Goal: Task Accomplishment & Management: Complete application form

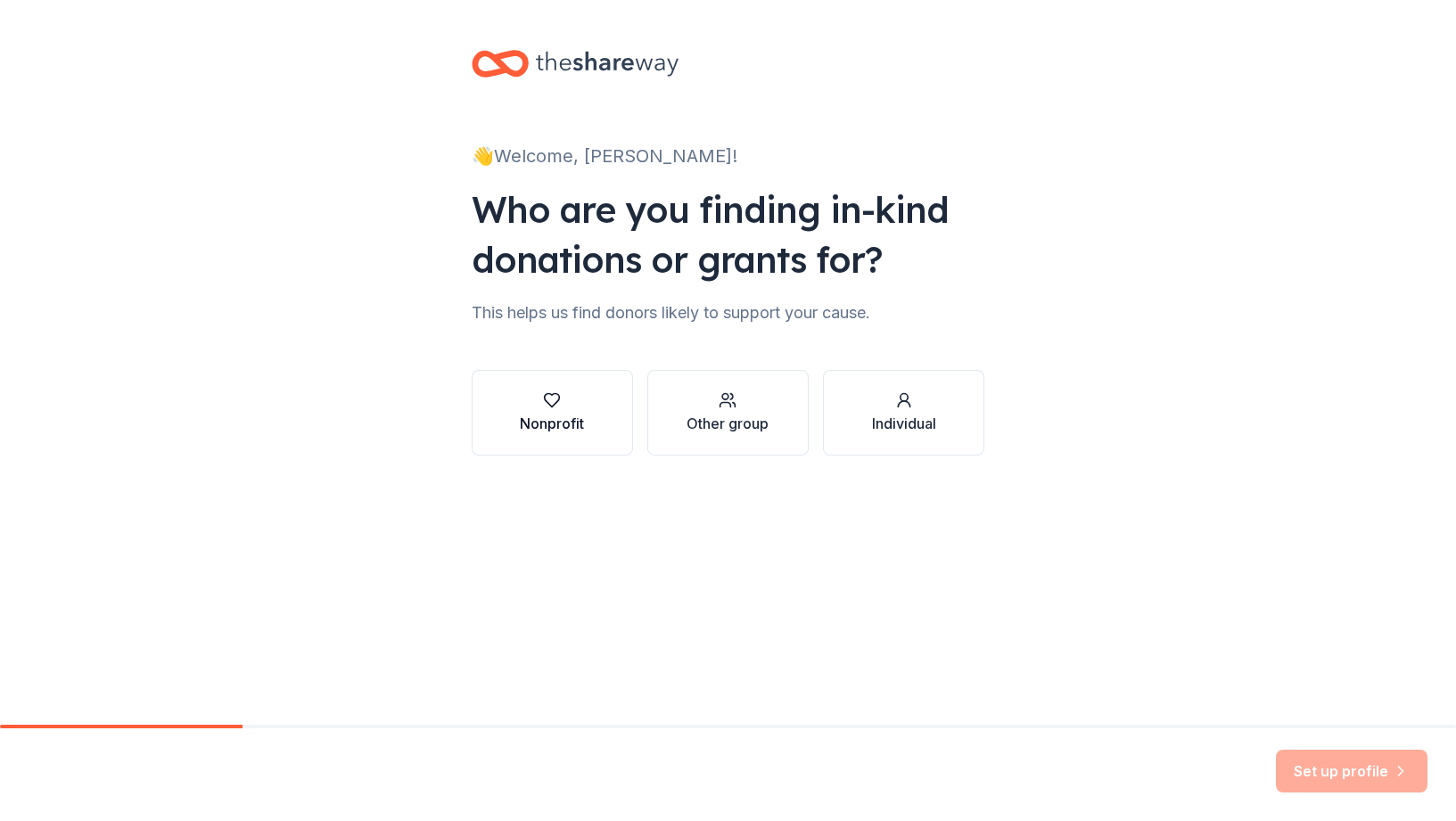
click at [564, 385] on button "Nonprofit" at bounding box center [552, 413] width 161 height 86
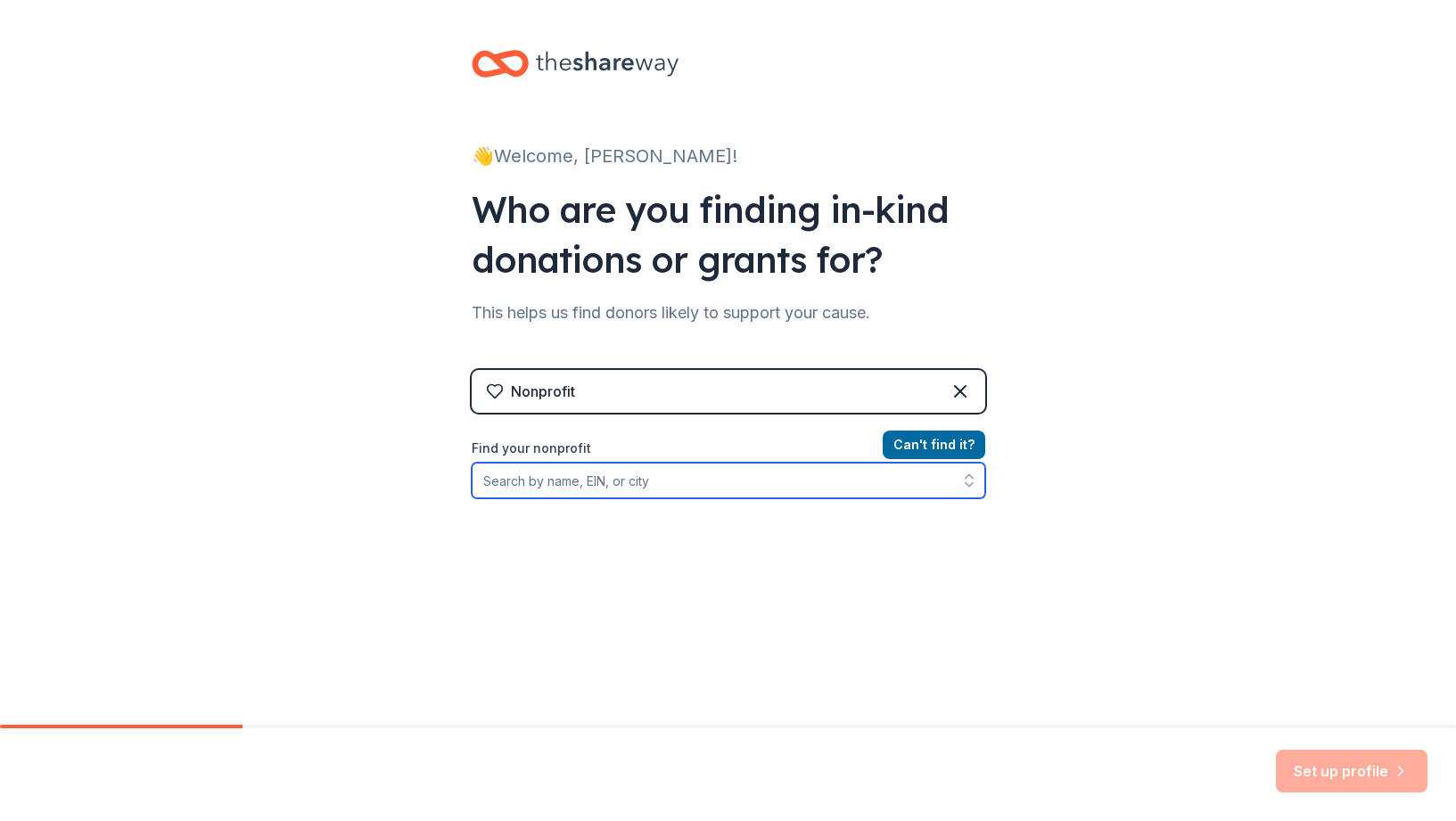
click at [584, 483] on input "Find your nonprofit" at bounding box center [728, 480] width 513 height 35
type input "j"
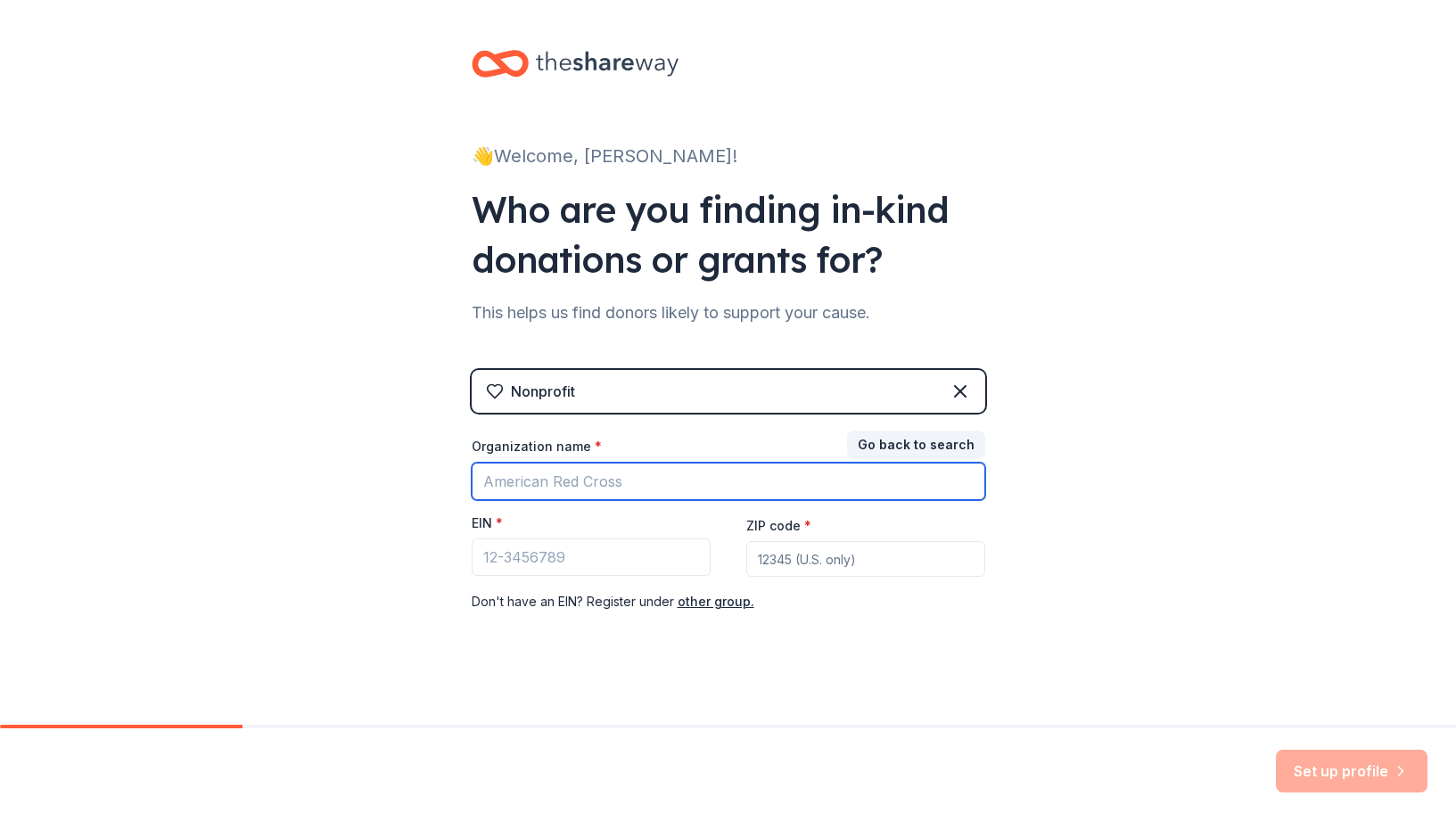
click at [593, 487] on input "Organization name *" at bounding box center [728, 481] width 513 height 37
type input "[PERSON_NAME][GEOGRAPHIC_DATA] PTA"
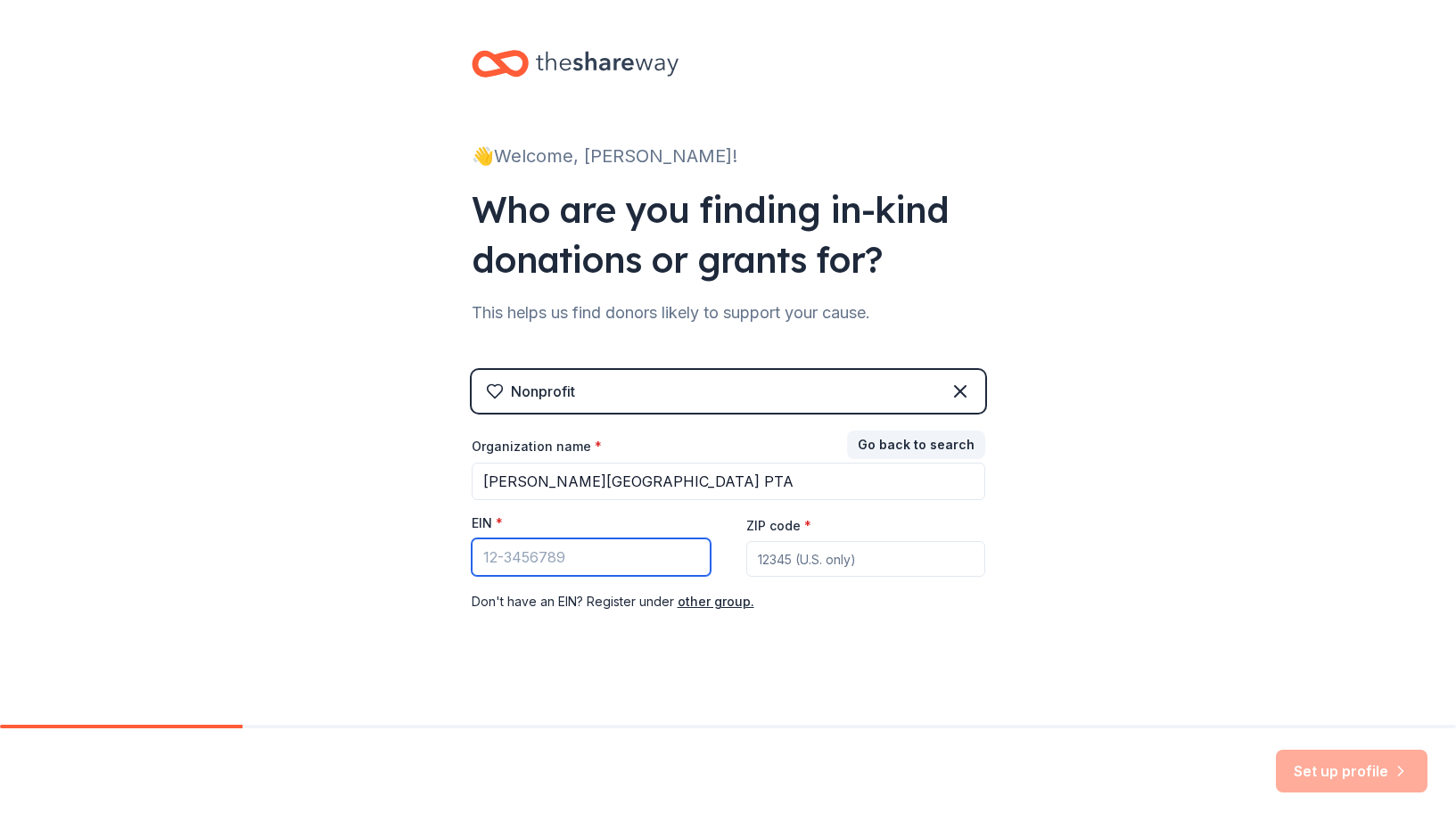
click at [579, 566] on input "EIN *" at bounding box center [591, 557] width 238 height 37
click at [811, 558] on input "ZIP code *" at bounding box center [866, 559] width 238 height 35
type input "23229"
click at [584, 565] on input "EIN *" at bounding box center [591, 557] width 238 height 37
click at [450, 666] on div "👋 Welcome, [PERSON_NAME]! Who are you finding in-kind donations or grants for? …" at bounding box center [728, 367] width 571 height 734
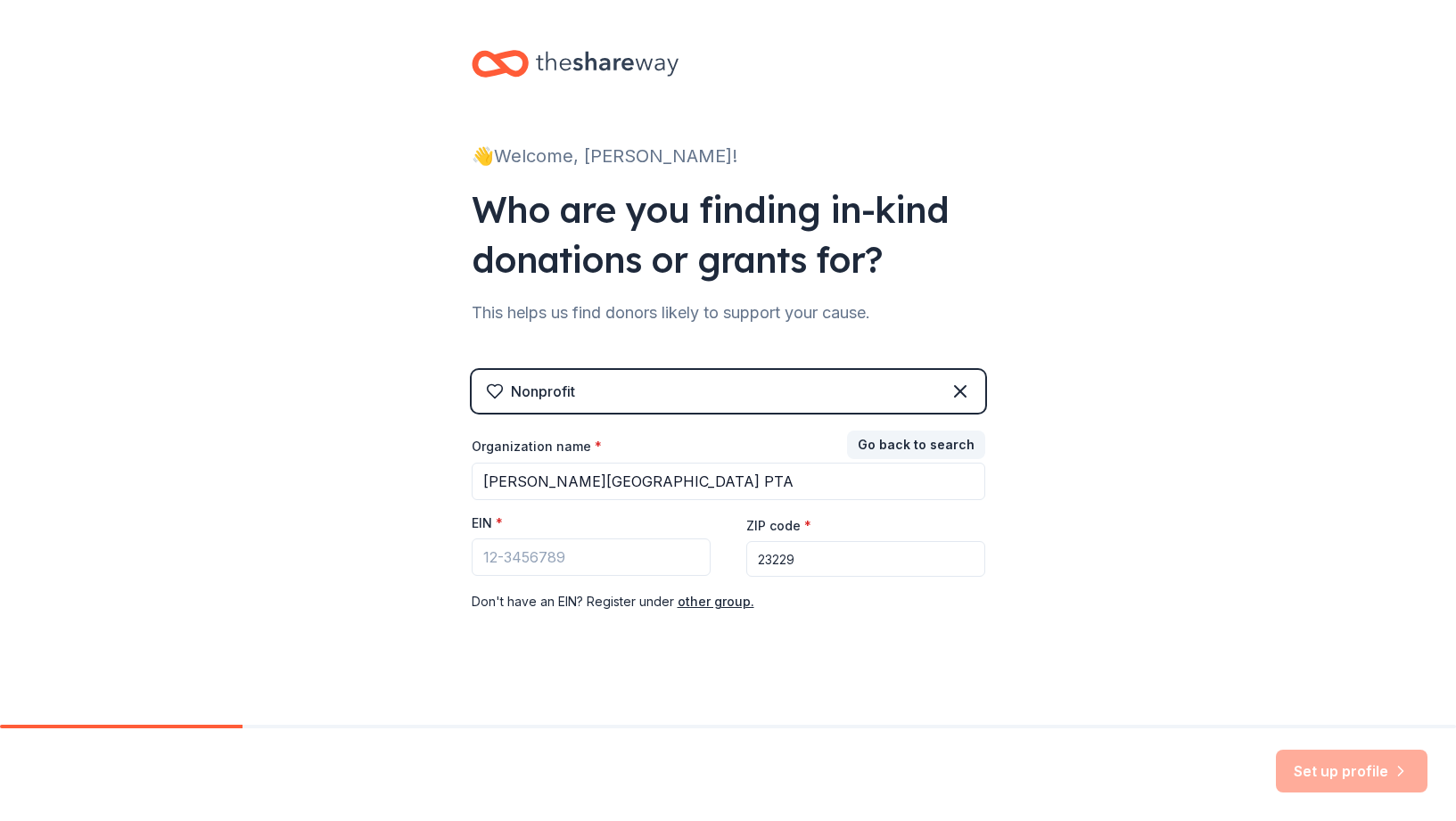
click at [525, 518] on div "EIN *" at bounding box center [591, 527] width 238 height 25
click at [534, 553] on input "EIN *" at bounding box center [591, 557] width 238 height 37
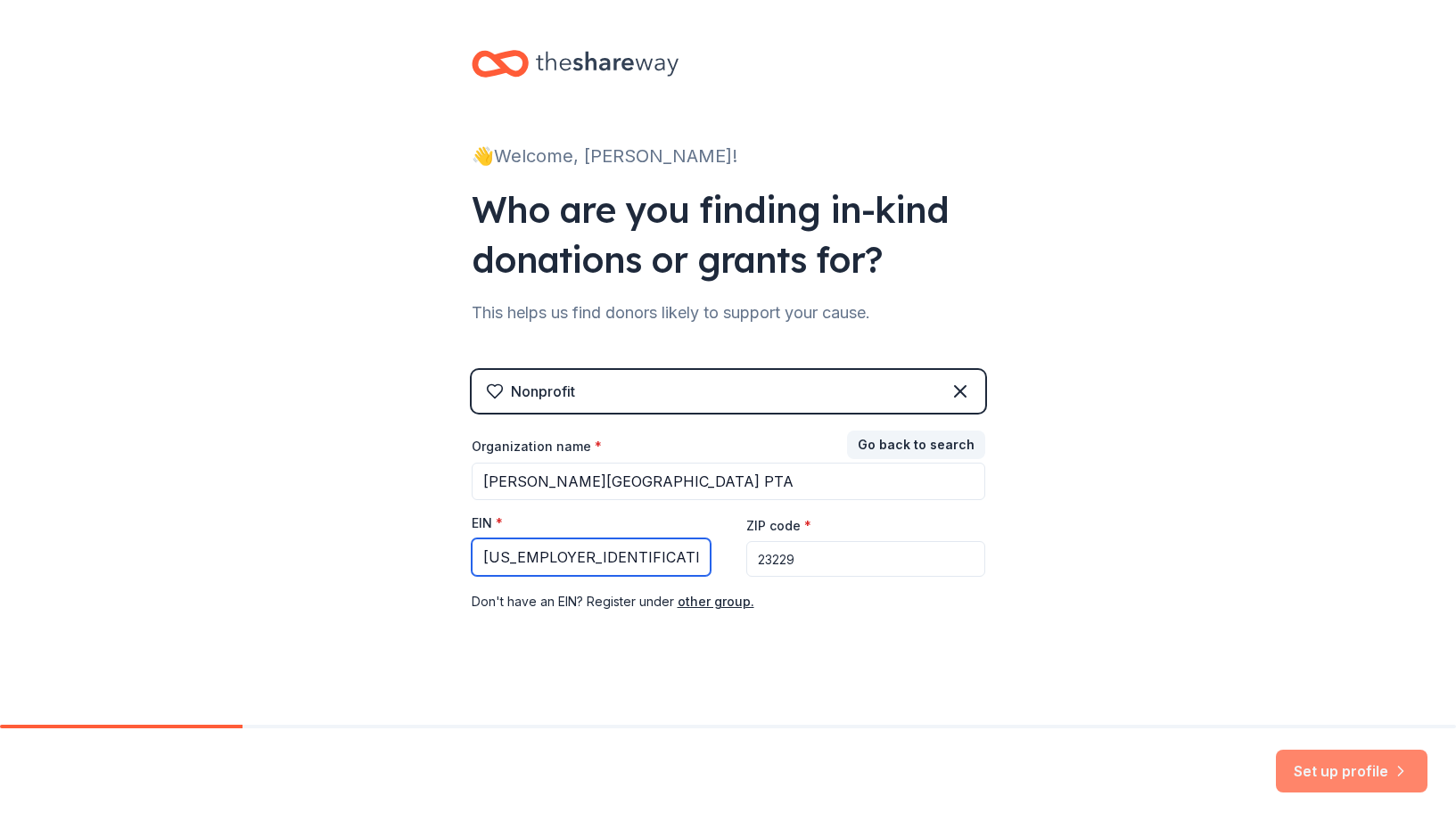
type input "[US_EMPLOYER_IDENTIFICATION_NUMBER]"
click at [1368, 775] on button "Set up profile" at bounding box center [1350, 771] width 151 height 43
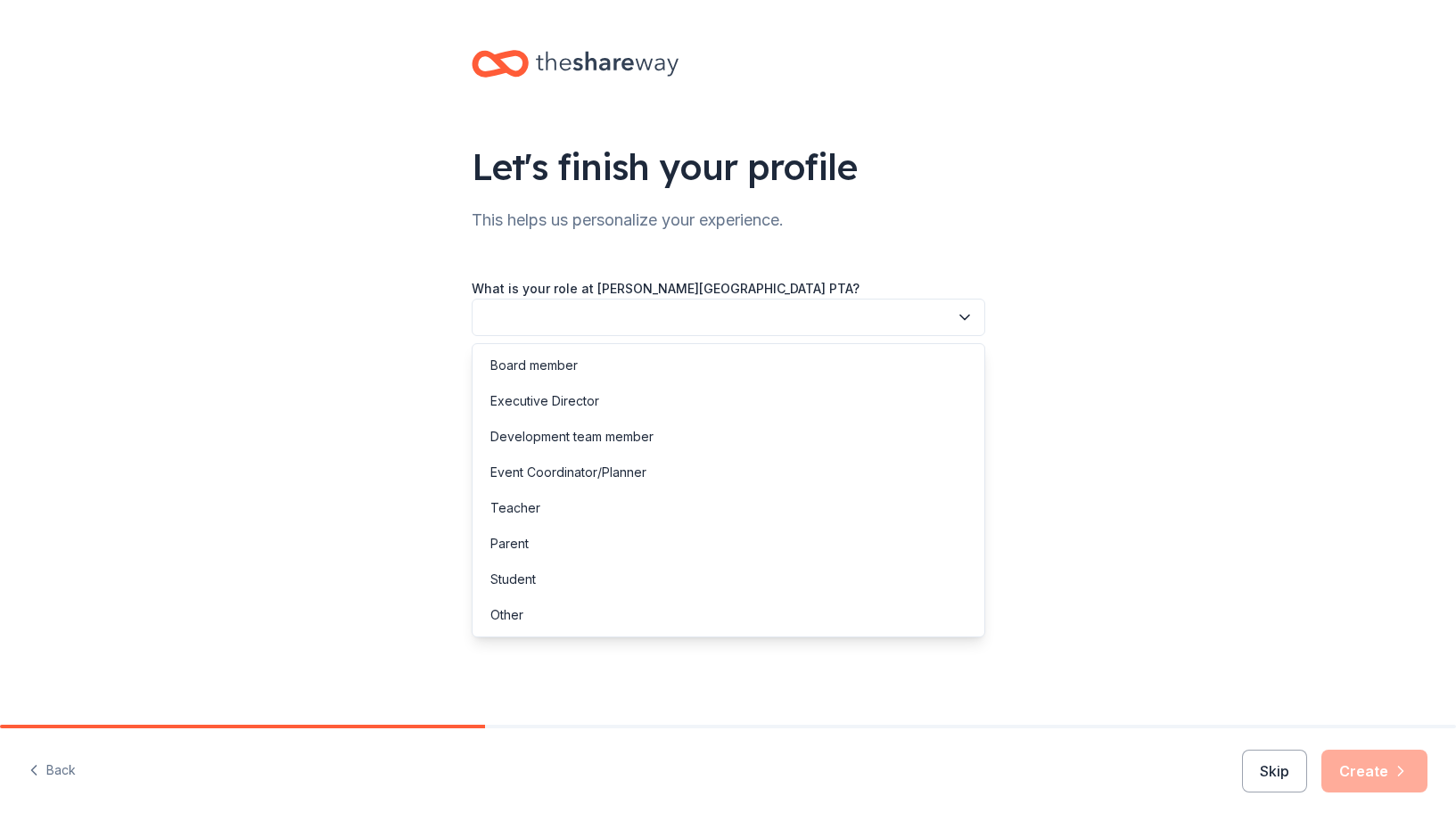
click at [971, 320] on icon "button" at bounding box center [964, 318] width 18 height 18
click at [572, 362] on div "Board member" at bounding box center [534, 366] width 87 height 22
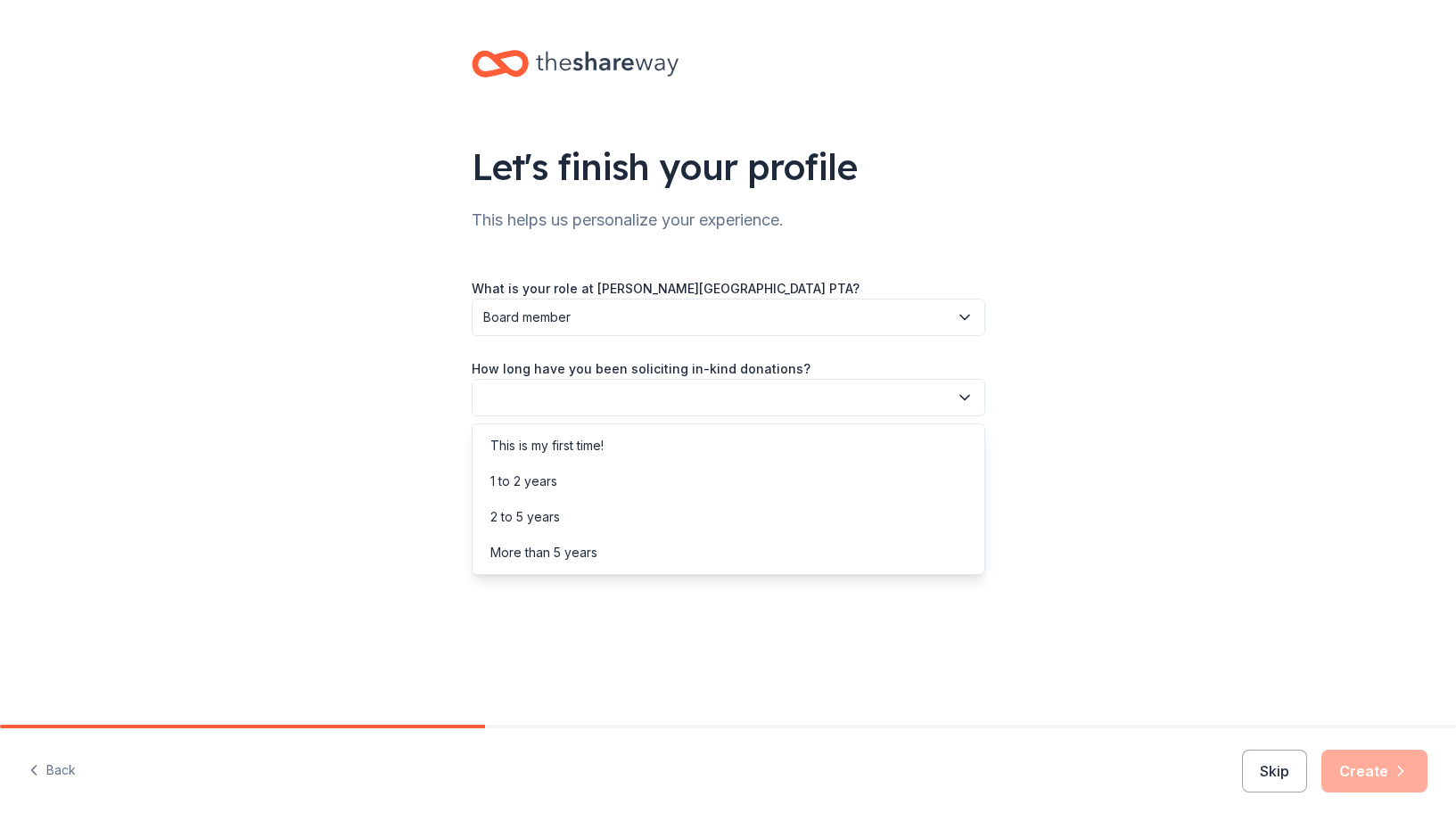
click at [969, 396] on icon "button" at bounding box center [964, 398] width 9 height 5
click at [580, 453] on div "This is my first time!" at bounding box center [547, 446] width 113 height 22
click at [935, 488] on button "button" at bounding box center [728, 478] width 513 height 37
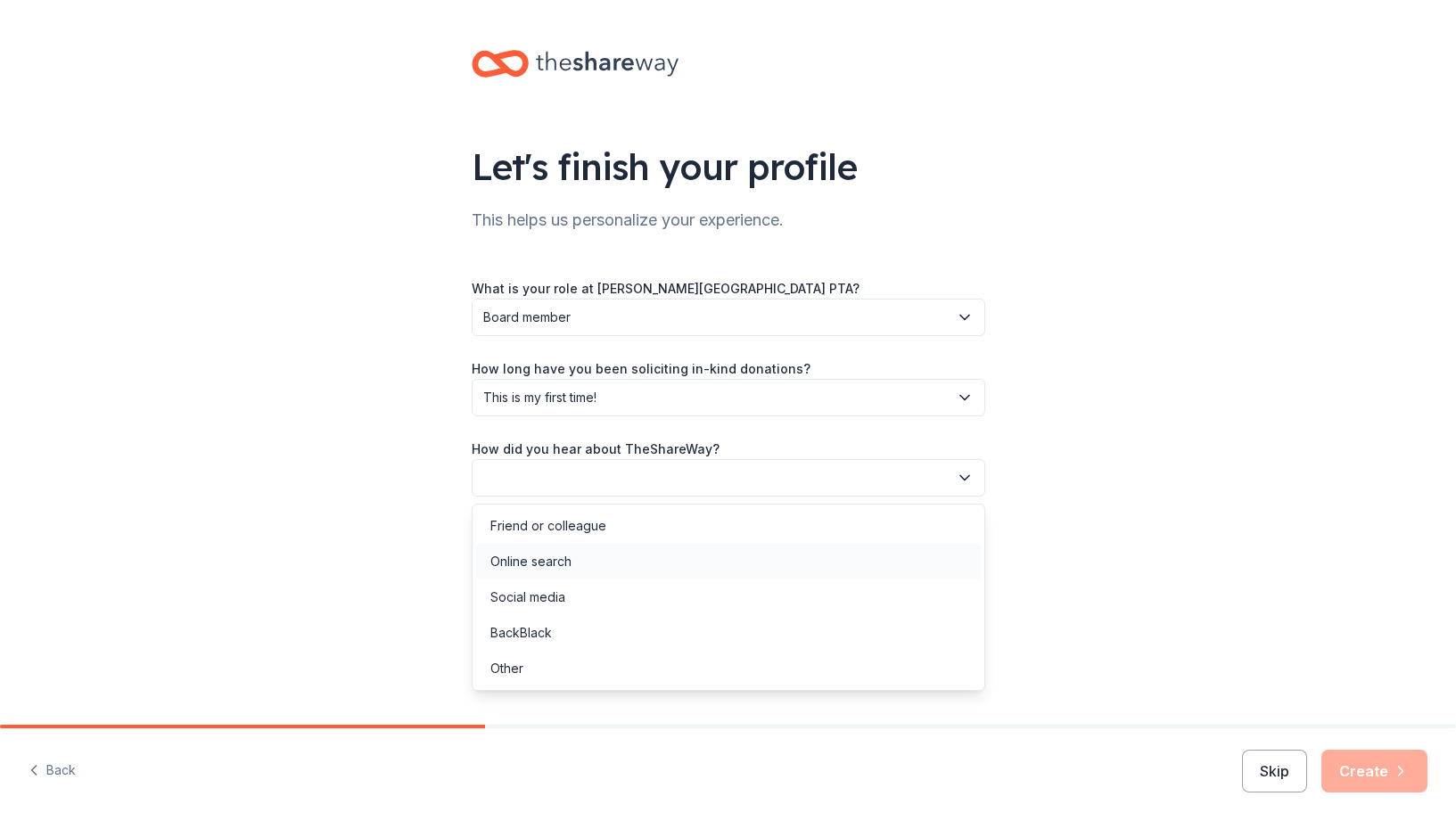
click at [547, 563] on div "Online search" at bounding box center [531, 562] width 81 height 22
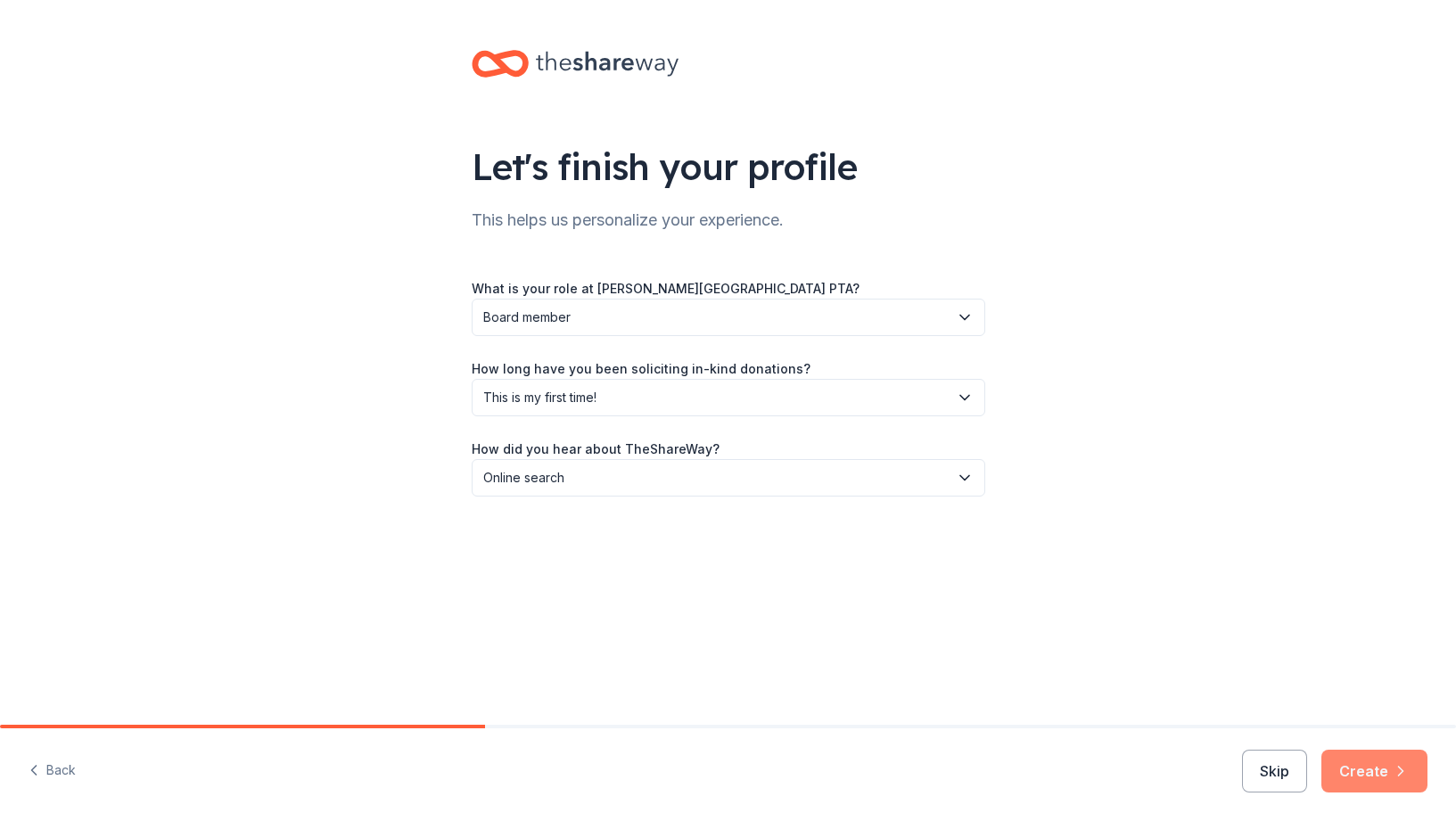
click at [1393, 771] on icon "button" at bounding box center [1400, 771] width 18 height 18
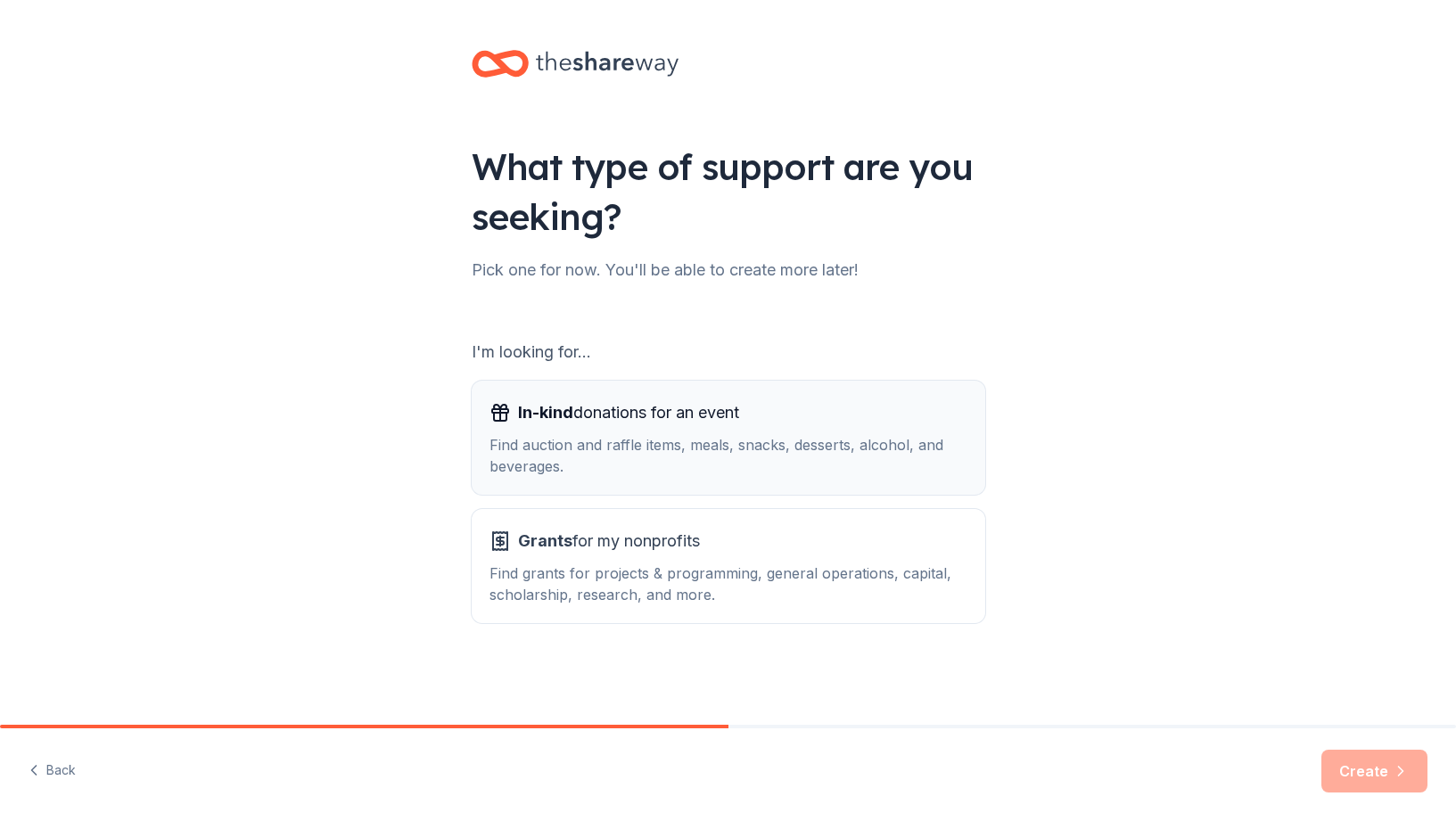
click at [645, 433] on div "In-kind donations for an event Find auction and raffle items, meals, snacks, de…" at bounding box center [728, 438] width 478 height 78
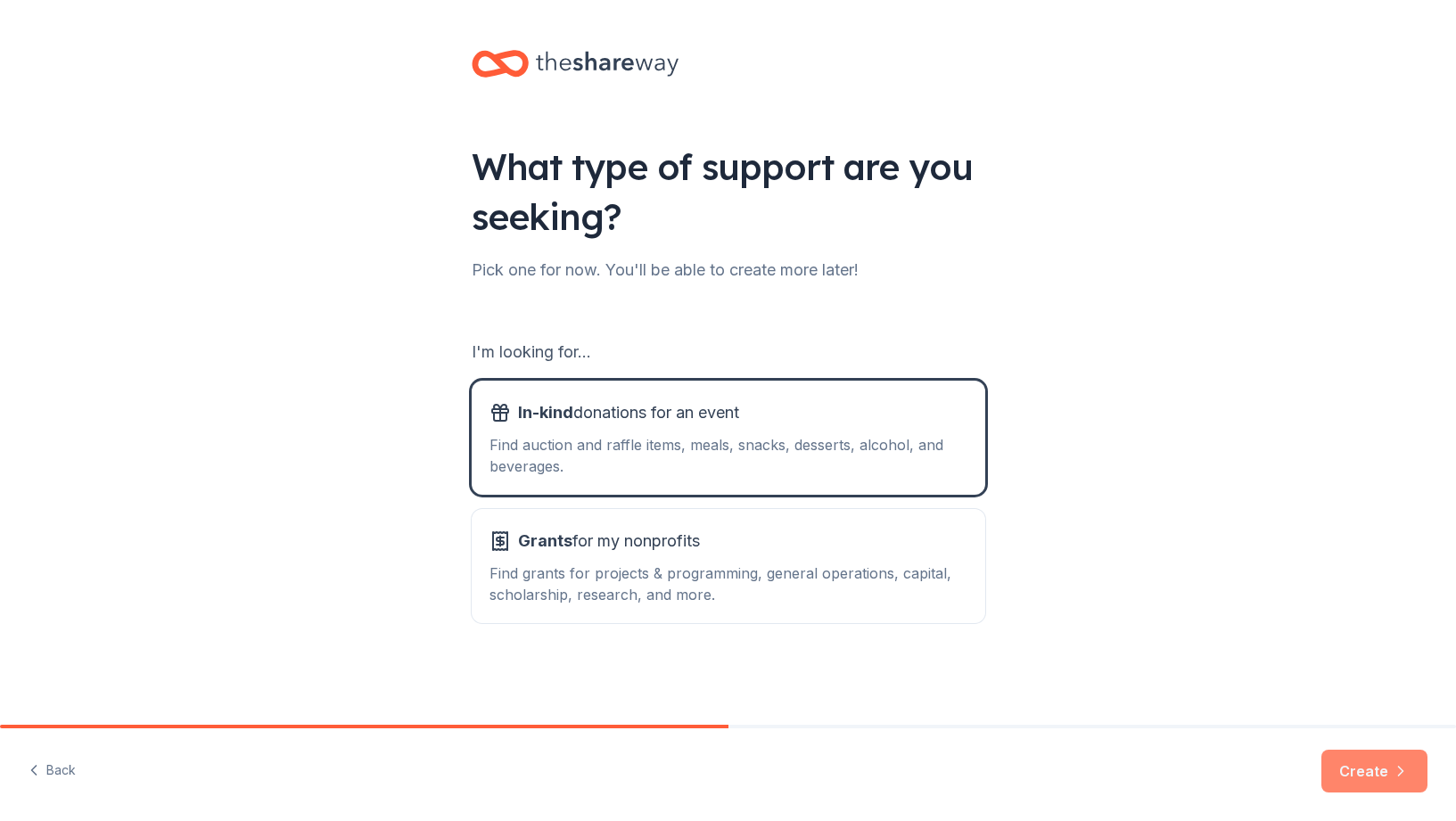
click at [1362, 762] on button "Create" at bounding box center [1374, 771] width 107 height 43
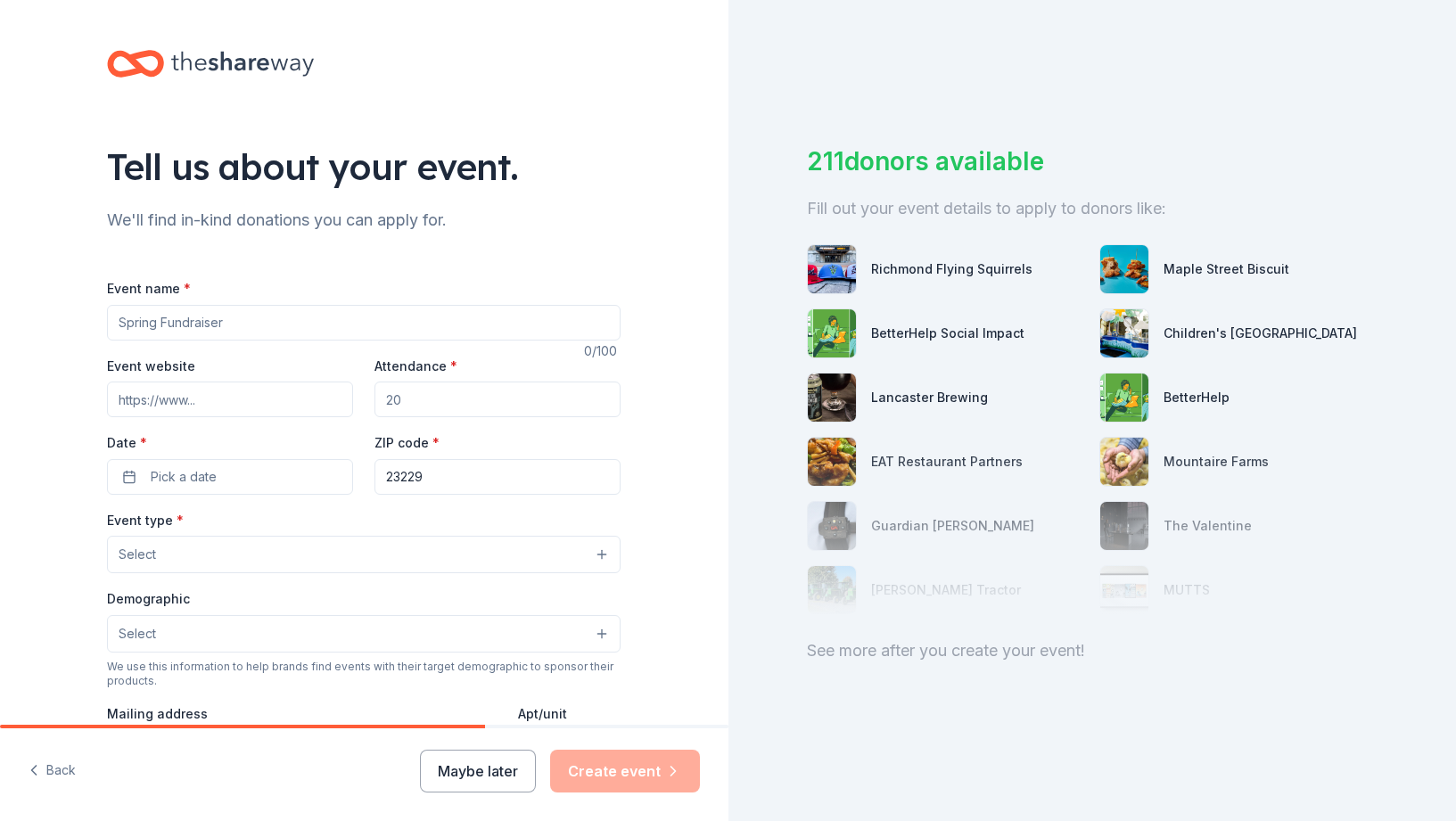
click at [269, 323] on input "Event name *" at bounding box center [363, 323] width 513 height 35
drag, startPoint x: 284, startPoint y: 325, endPoint x: 46, endPoint y: 325, distance: 238.0
click at [107, 313] on input "Event name *" at bounding box center [363, 323] width 513 height 35
click at [245, 322] on input "Event name *" at bounding box center [363, 323] width 513 height 35
type input "Spring [DATE] Silent Auction"
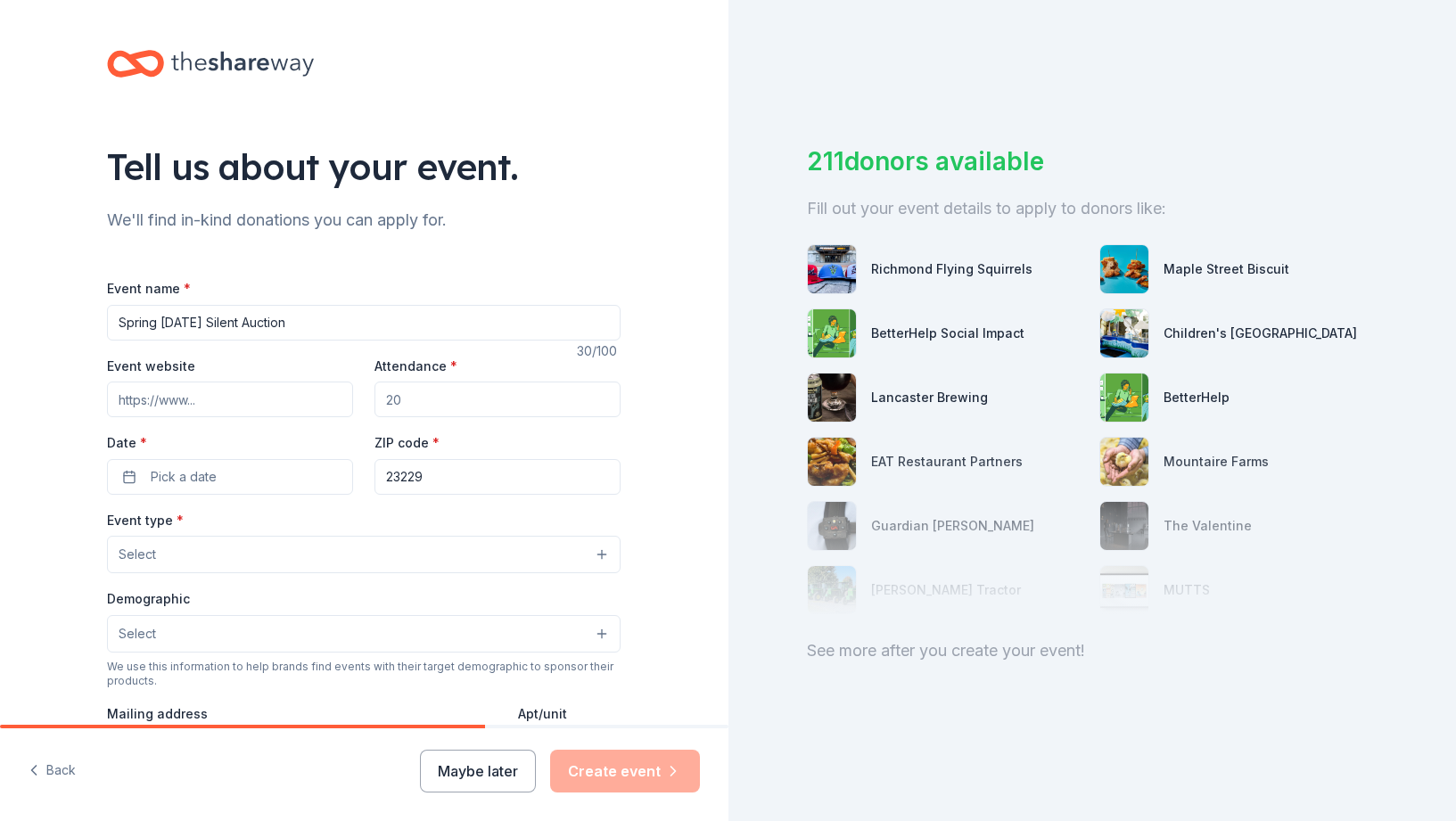
click at [468, 401] on input "Attendance *" at bounding box center [497, 399] width 246 height 35
drag, startPoint x: 442, startPoint y: 397, endPoint x: 483, endPoint y: 398, distance: 41.0
click at [483, 398] on input "Attendance *" at bounding box center [497, 399] width 246 height 35
type input "300"
click at [263, 485] on button "Pick a date" at bounding box center [230, 477] width 246 height 35
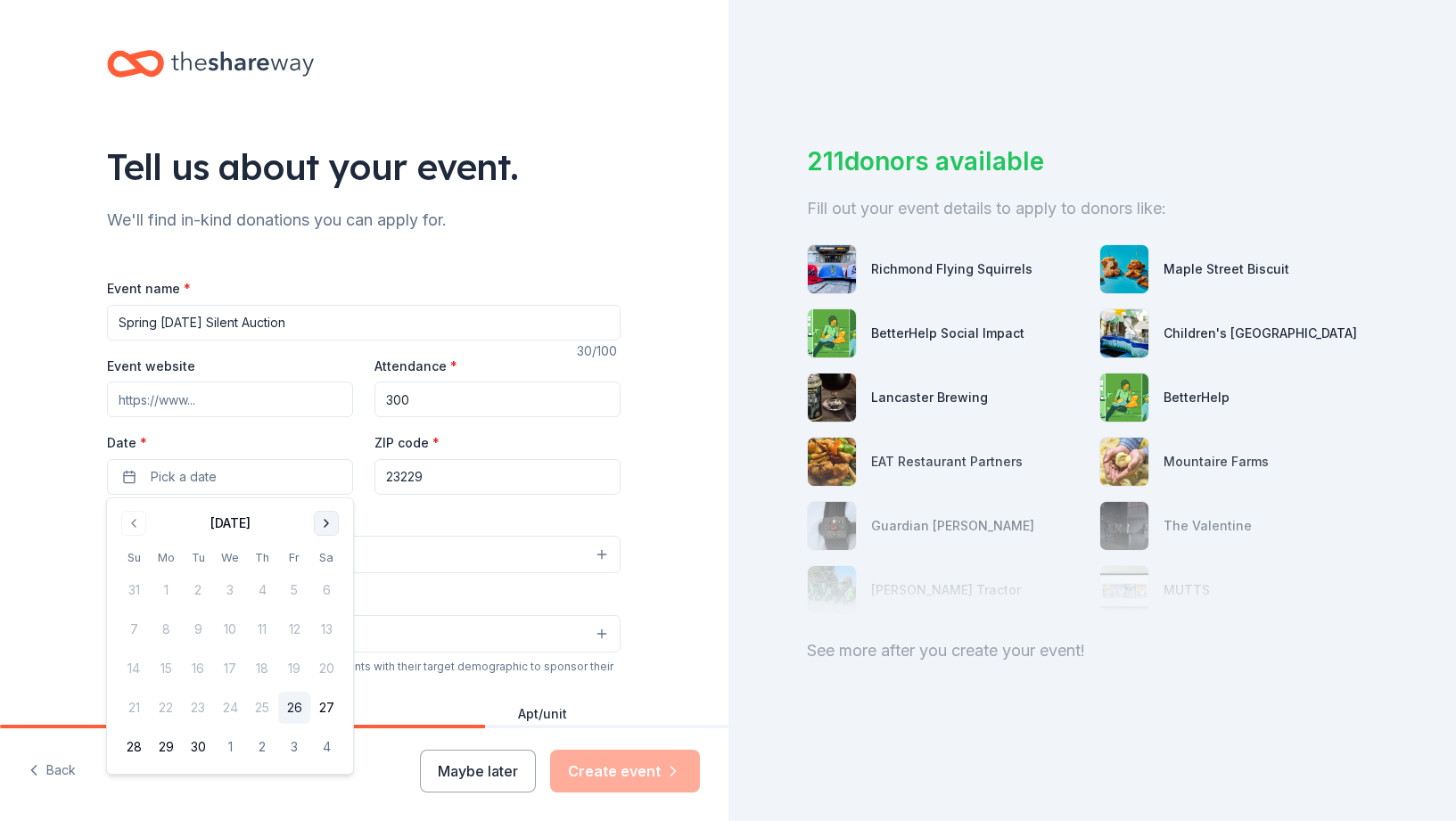
click at [321, 526] on button "Go to next month" at bounding box center [326, 524] width 25 height 25
click at [183, 401] on input "Event website" at bounding box center [230, 399] width 246 height 35
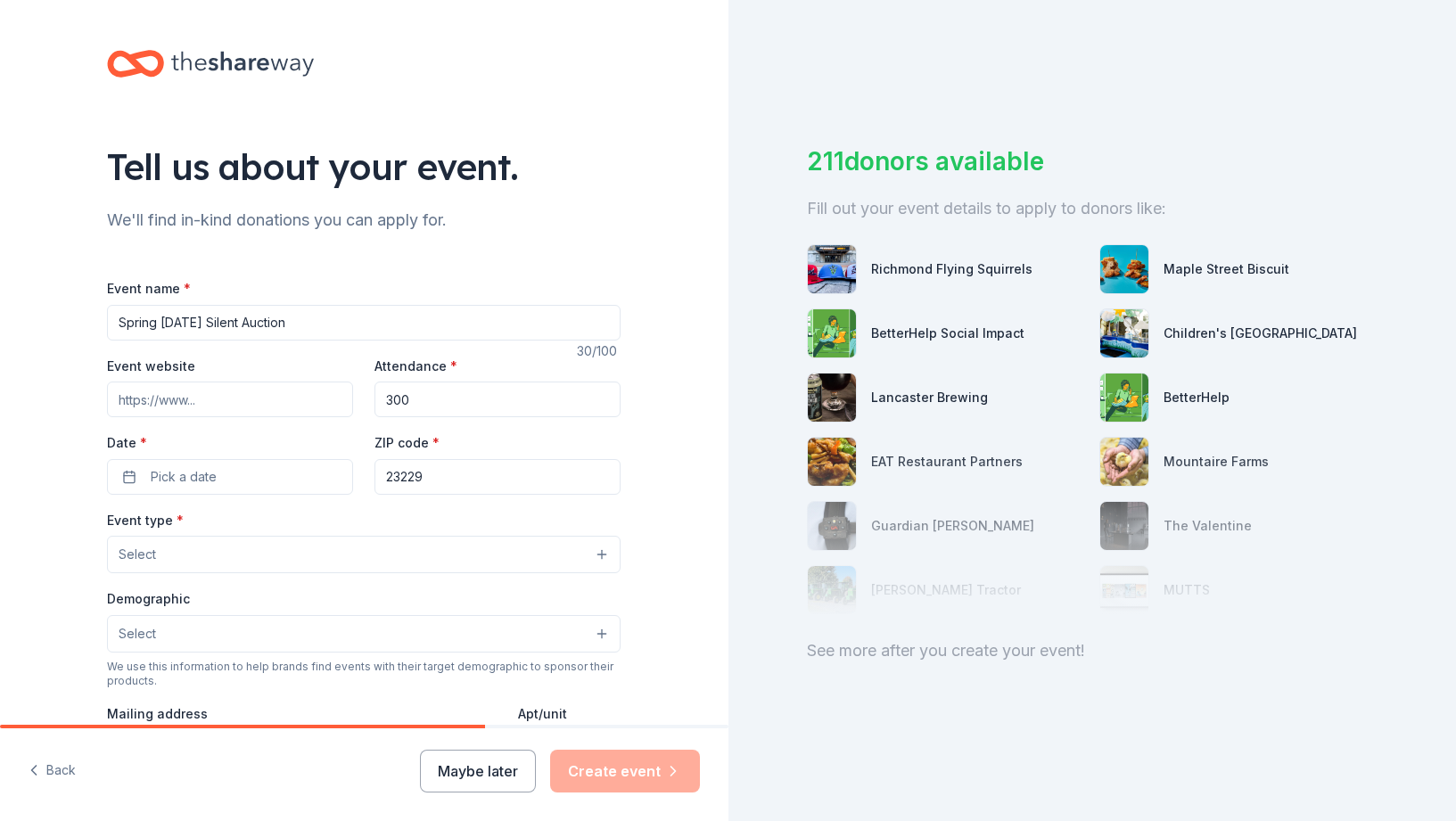
paste input "[URL][DOMAIN_NAME]"
type input "[URL][DOMAIN_NAME]"
click at [442, 398] on input "300" at bounding box center [497, 399] width 246 height 35
click at [252, 484] on button "Pick a date" at bounding box center [230, 477] width 246 height 35
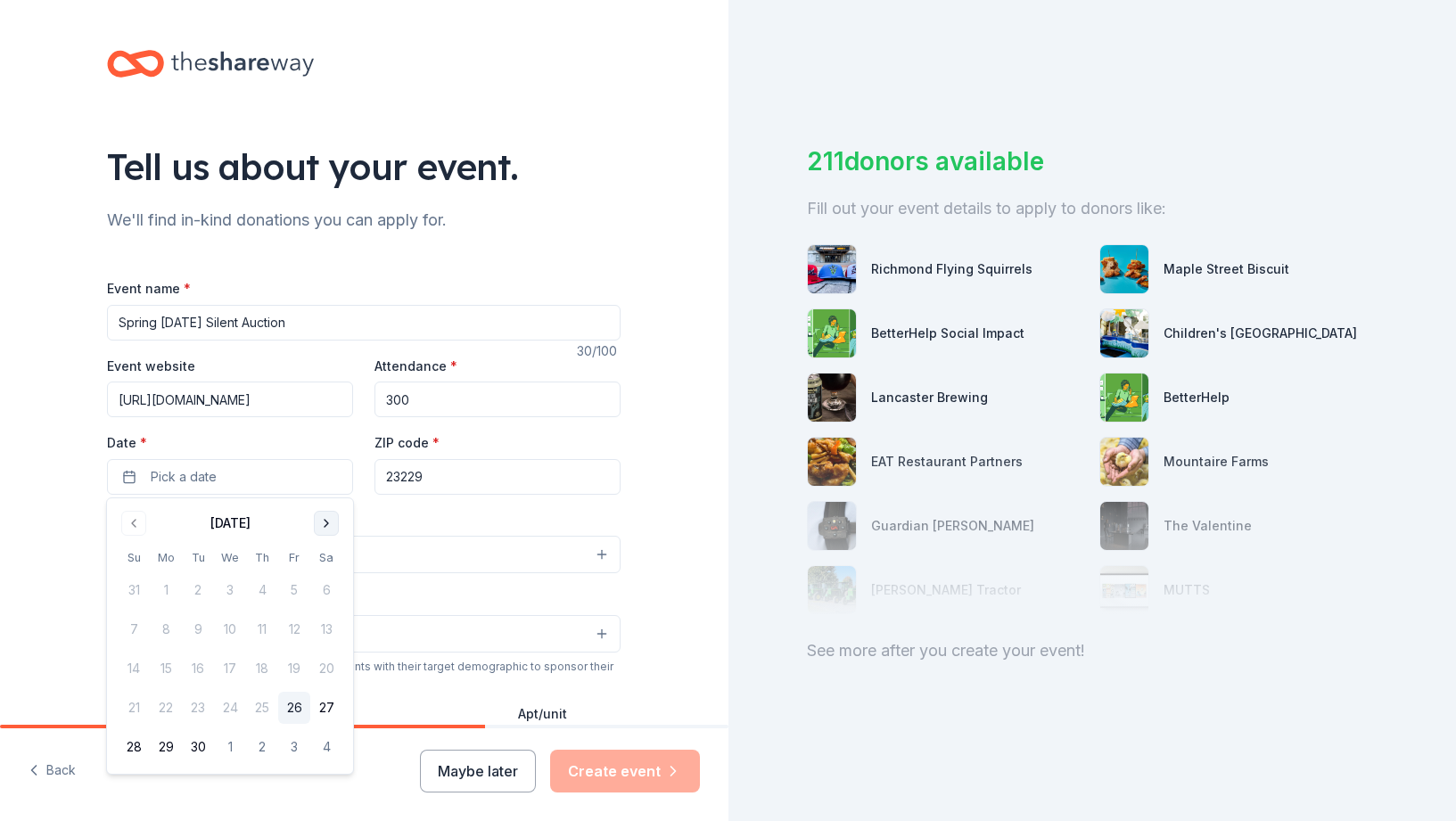
click at [331, 517] on button "Go to next month" at bounding box center [326, 524] width 25 height 25
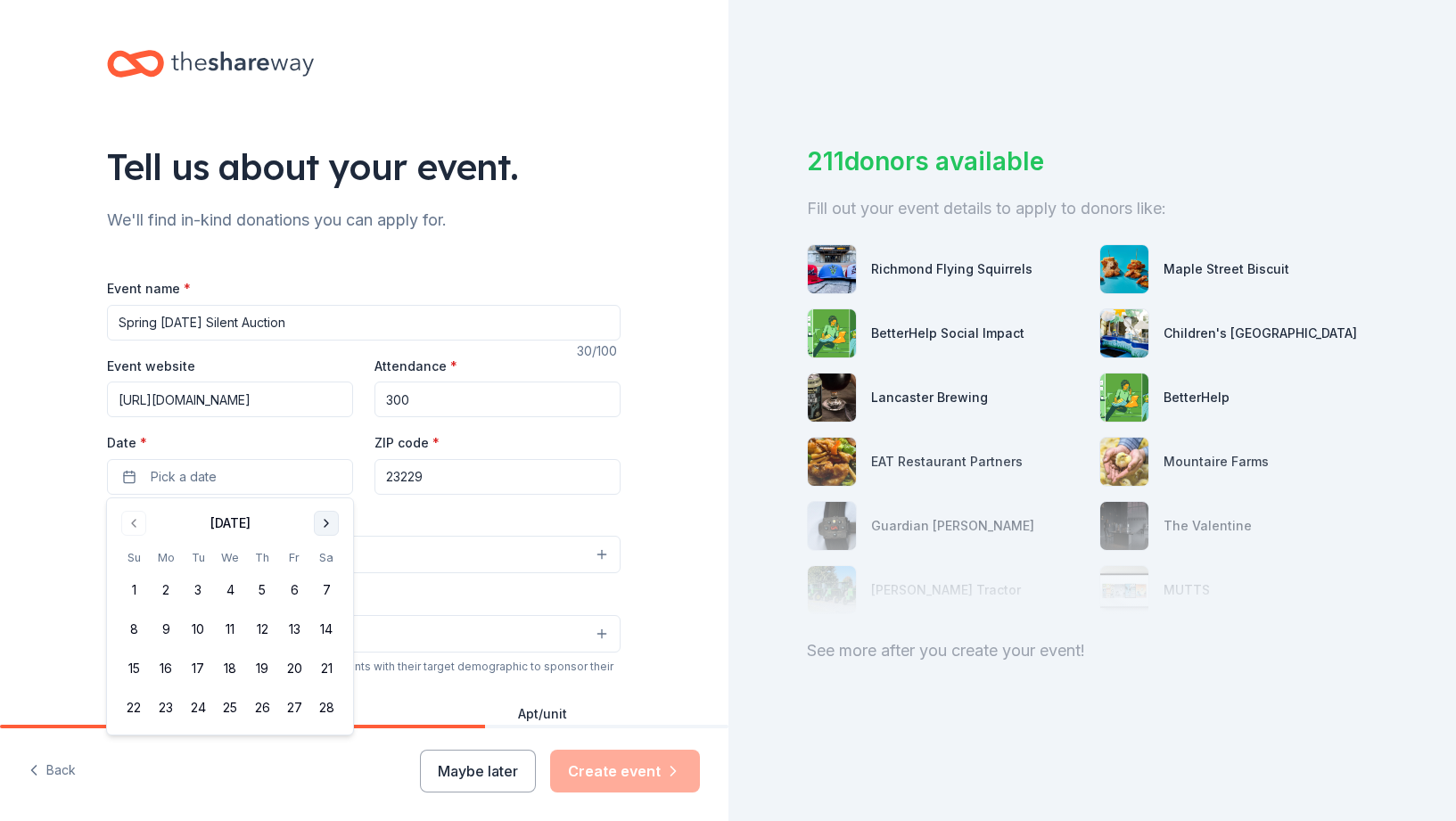
click at [331, 517] on button "Go to next month" at bounding box center [326, 524] width 25 height 25
click at [295, 666] on button "17" at bounding box center [294, 669] width 32 height 32
click at [469, 527] on div "Event type * Select" at bounding box center [363, 541] width 513 height 65
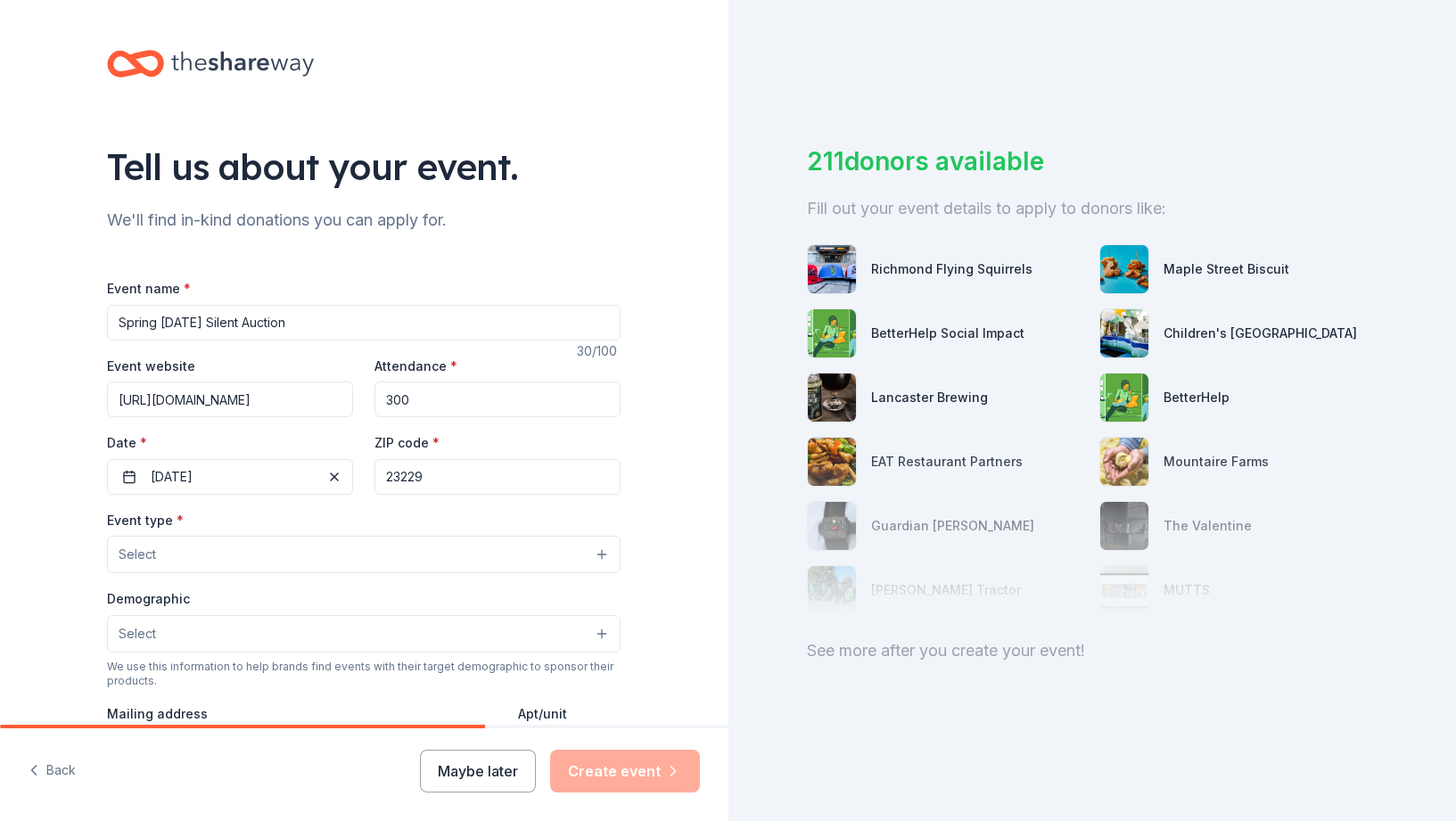
click at [206, 552] on button "Select" at bounding box center [363, 554] width 513 height 37
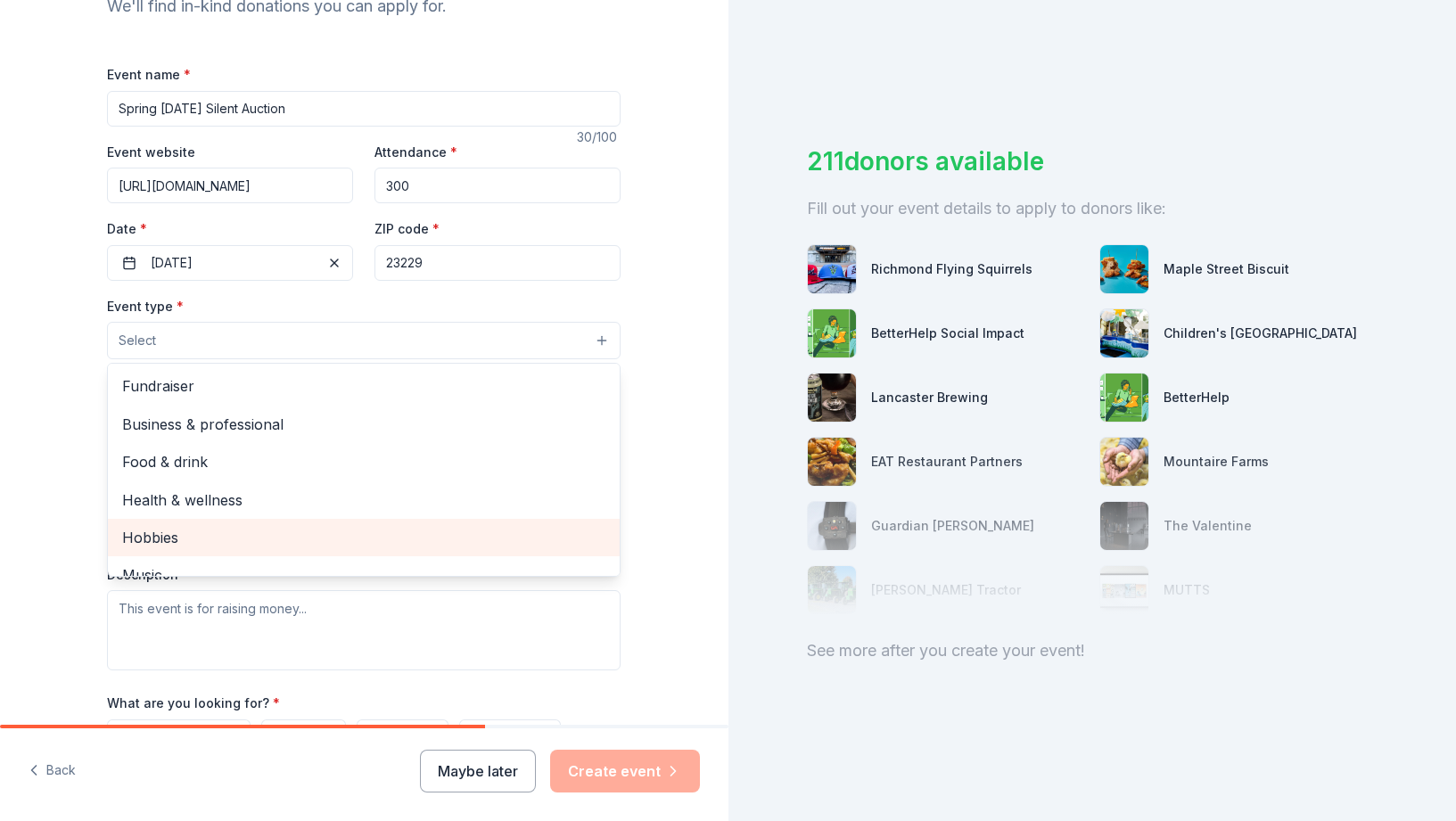
scroll to position [107, 0]
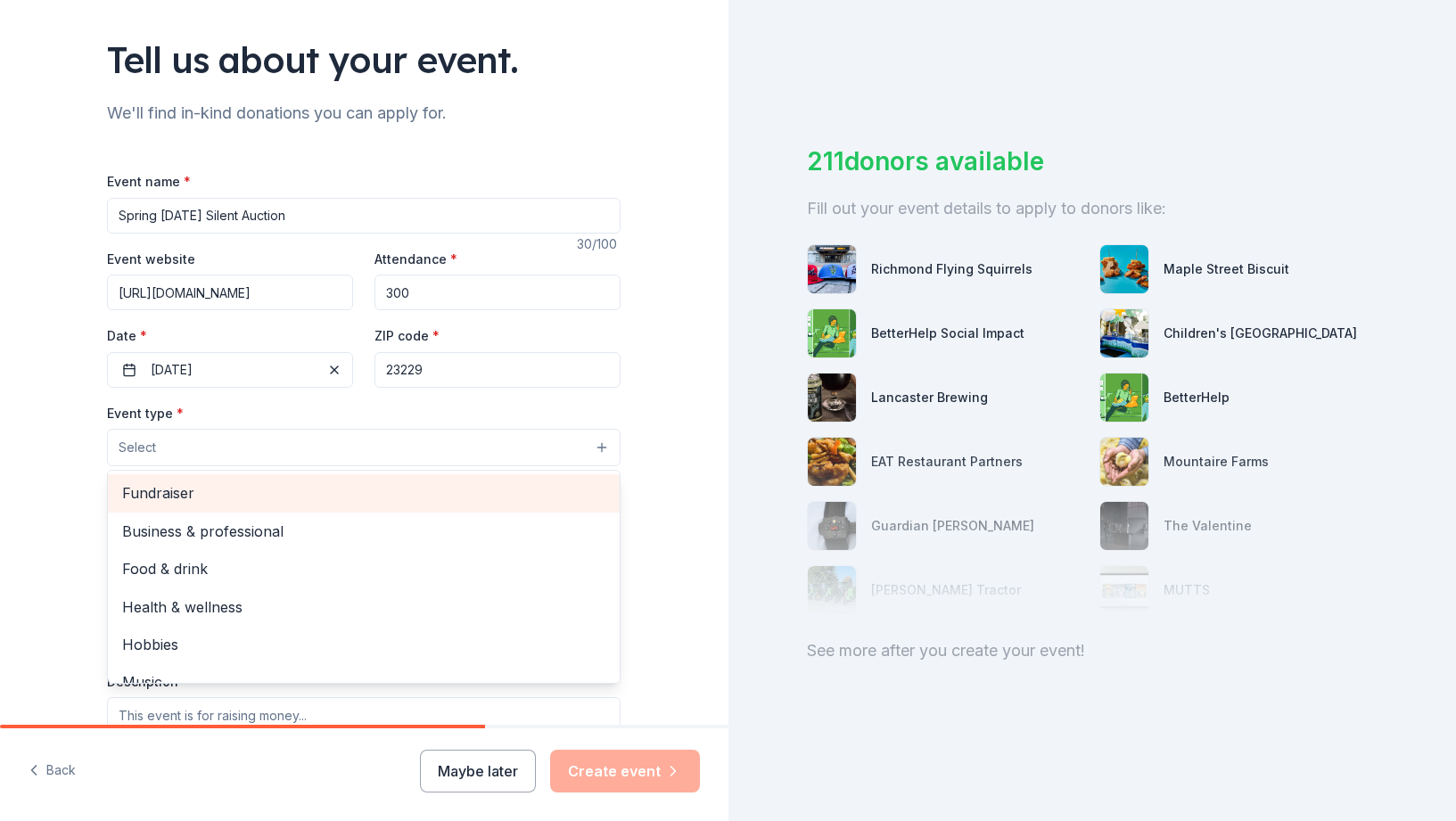
click at [208, 493] on span "Fundraiser" at bounding box center [364, 494] width 483 height 23
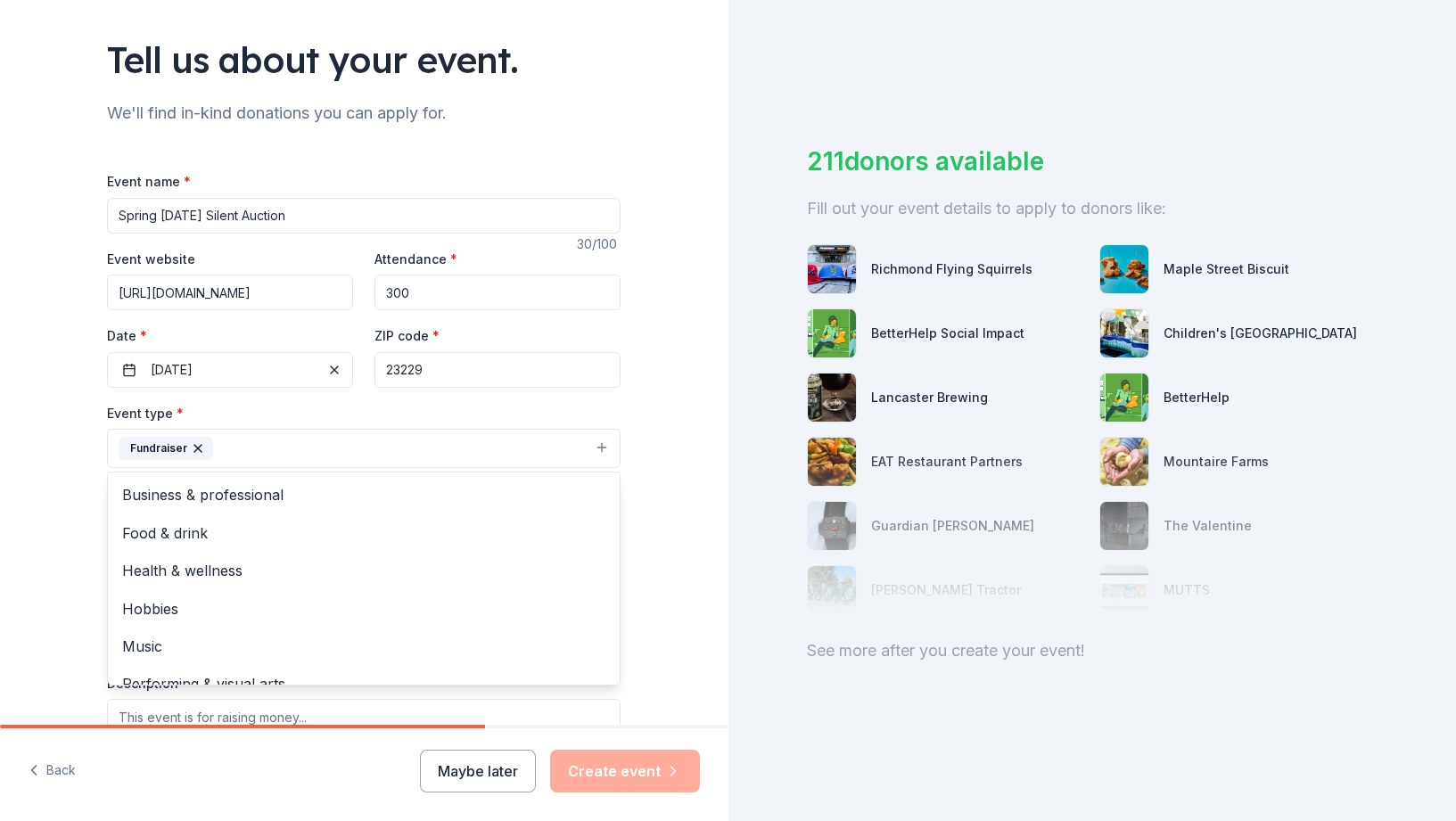
click at [79, 505] on div "Tell us about your event. We'll find in-kind donations you can apply for. Event…" at bounding box center [364, 488] width 571 height 1188
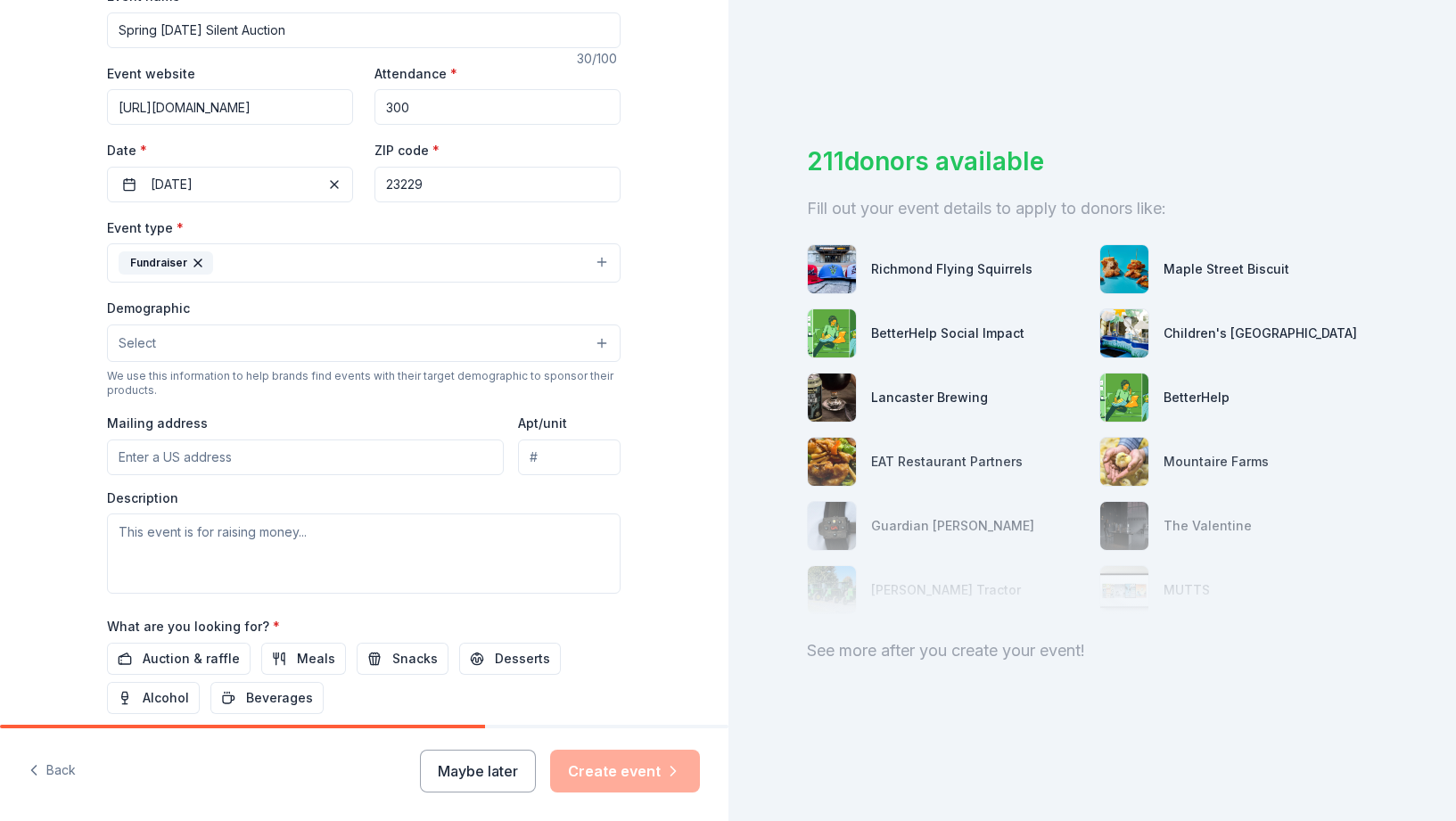
scroll to position [321, 0]
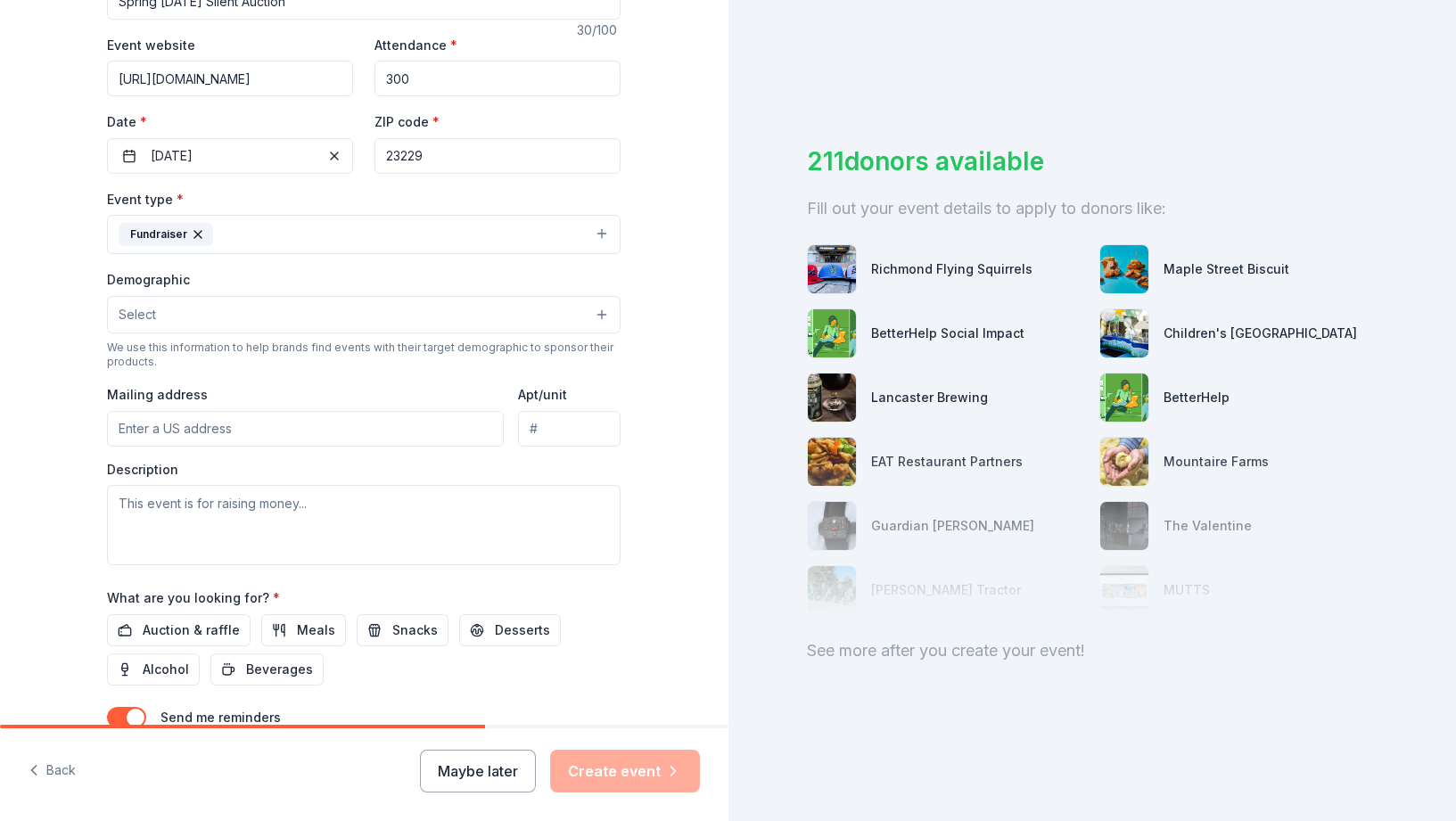
click at [279, 310] on button "Select" at bounding box center [363, 315] width 513 height 37
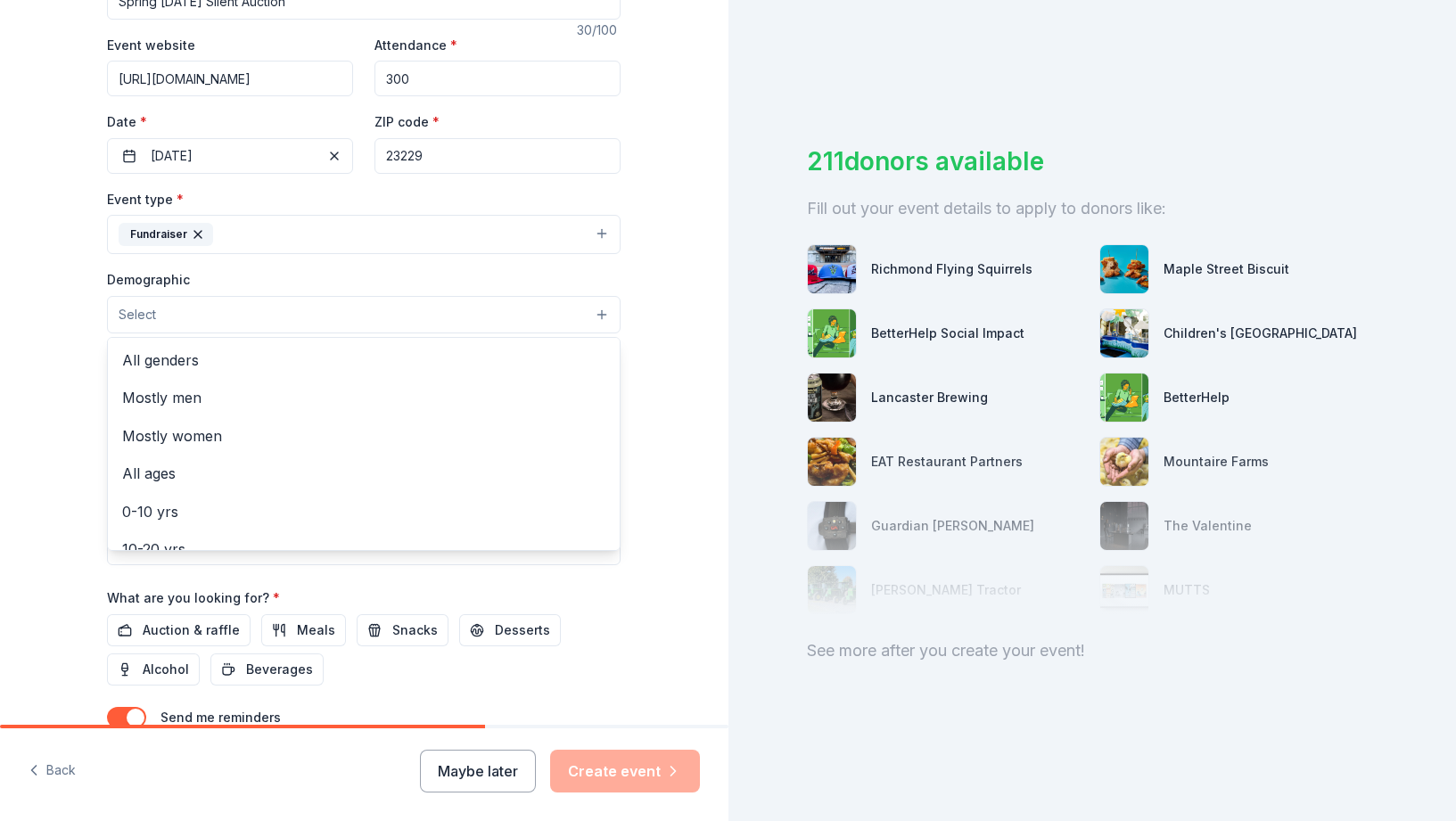
click at [279, 310] on button "Select" at bounding box center [363, 315] width 513 height 37
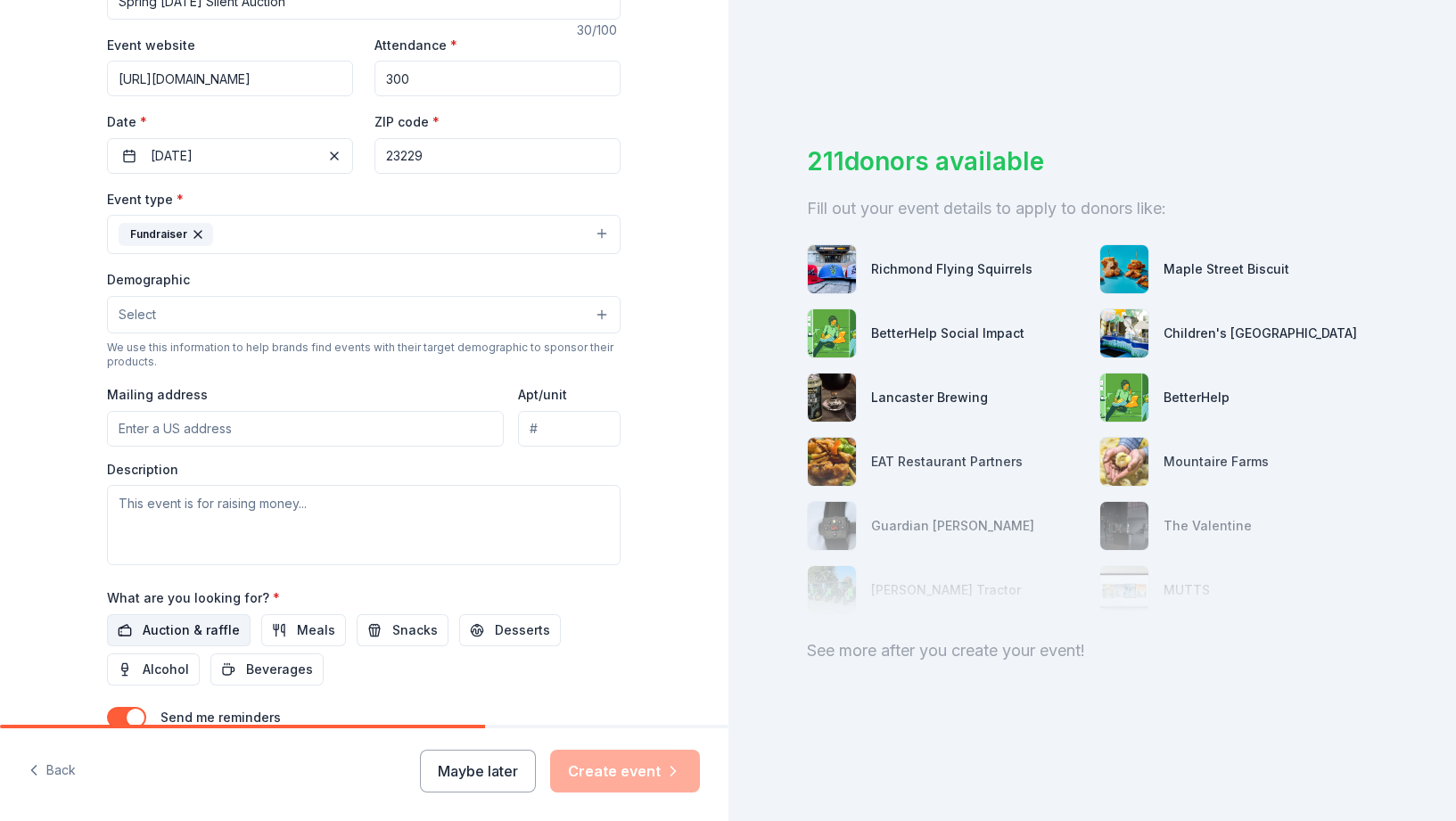
click at [208, 634] on span "Auction & raffle" at bounding box center [191, 630] width 97 height 22
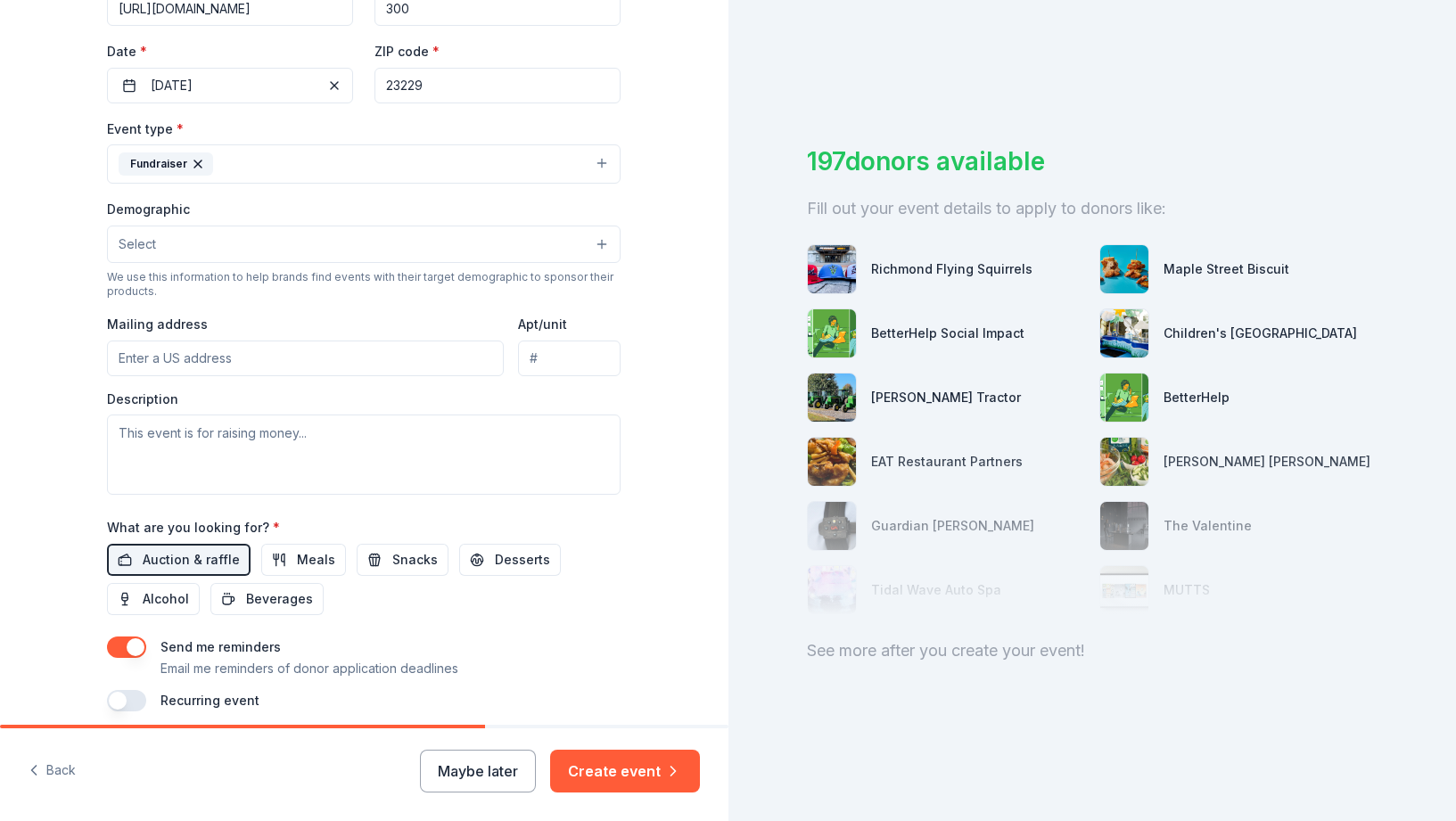
scroll to position [428, 0]
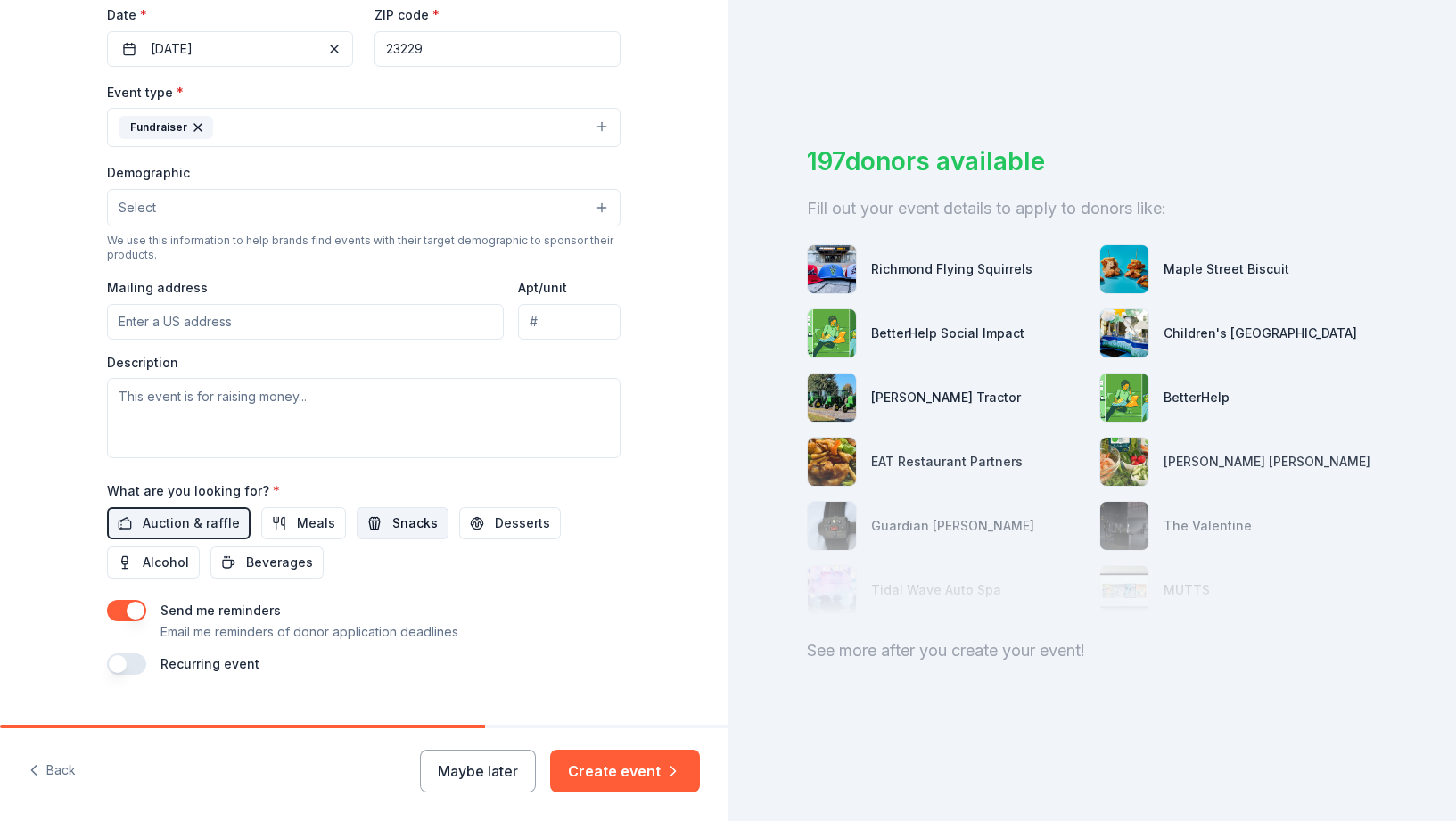
click at [416, 529] on span "Snacks" at bounding box center [414, 524] width 46 height 22
click at [303, 568] on span "Beverages" at bounding box center [279, 563] width 66 height 22
click at [494, 524] on span "Desserts" at bounding box center [522, 524] width 56 height 22
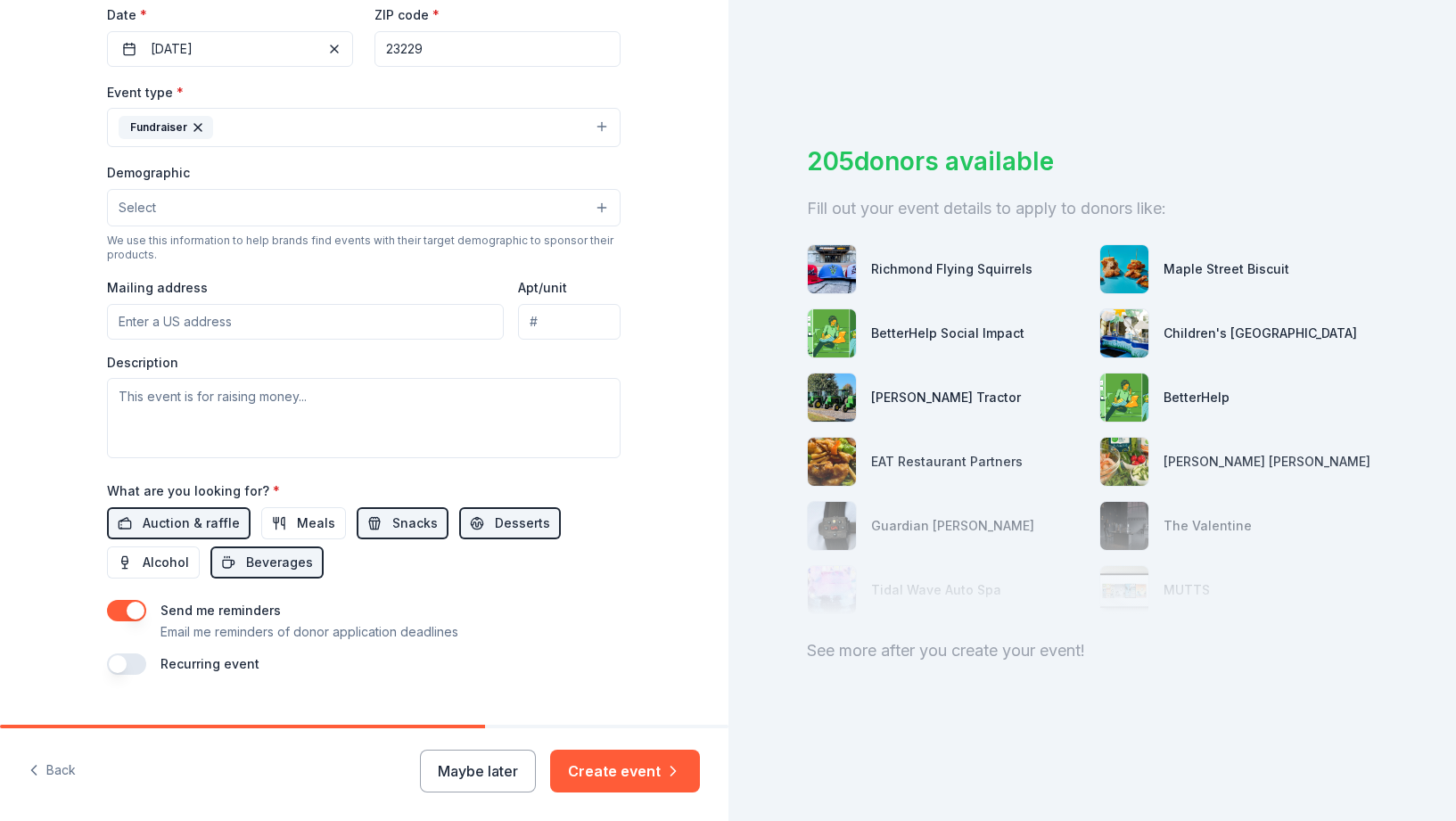
scroll to position [462, 0]
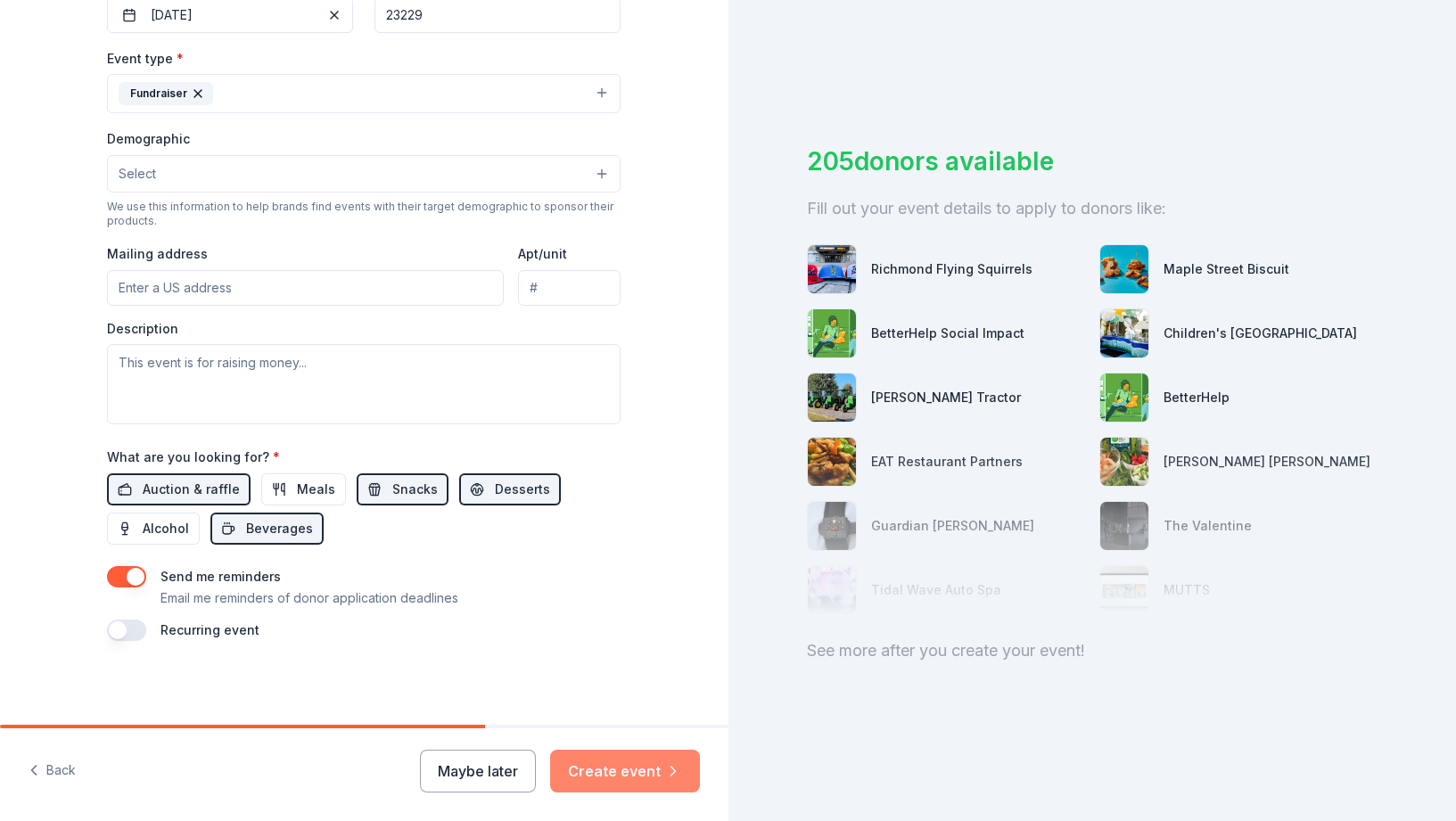
click at [624, 773] on button "Create event" at bounding box center [624, 771] width 150 height 43
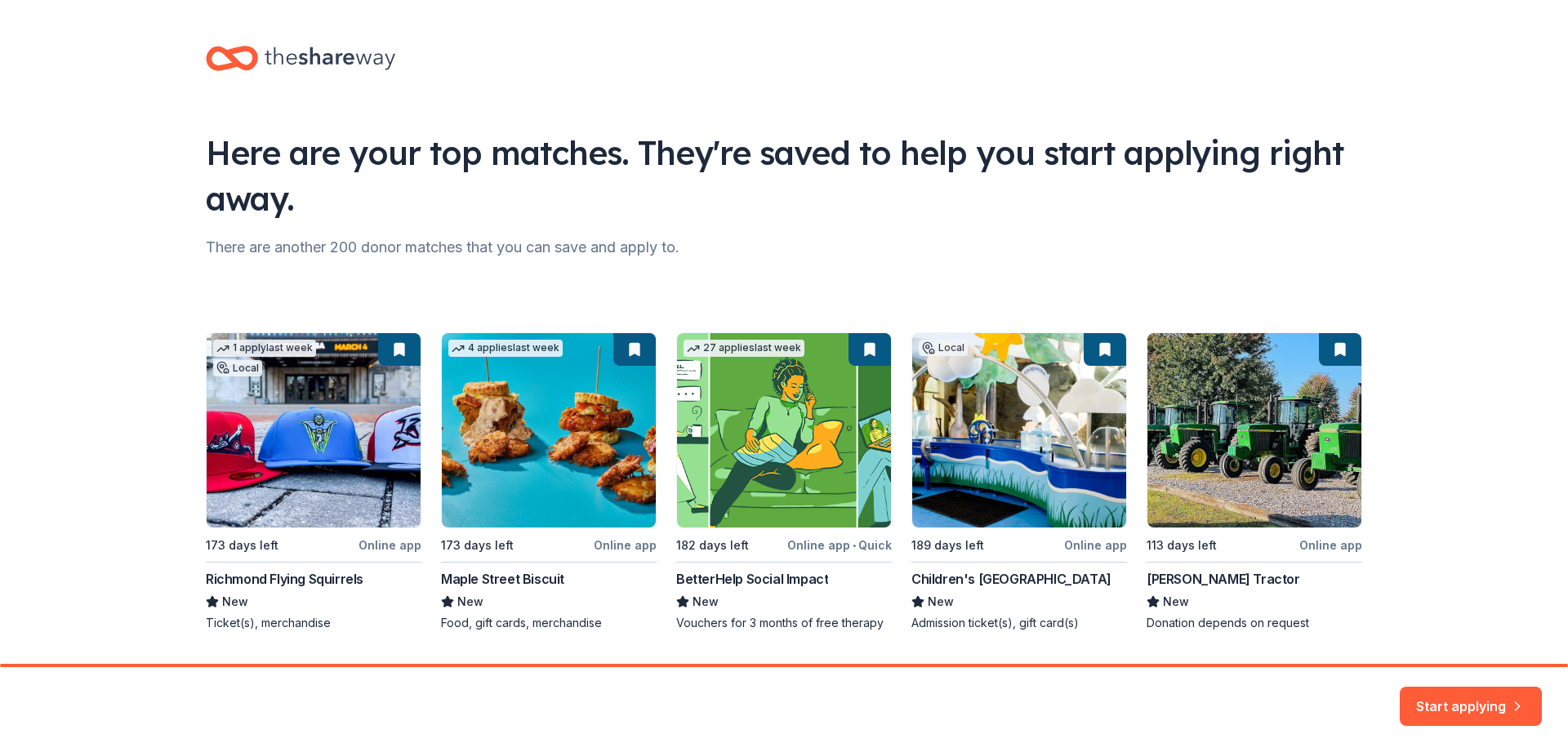
scroll to position [46, 0]
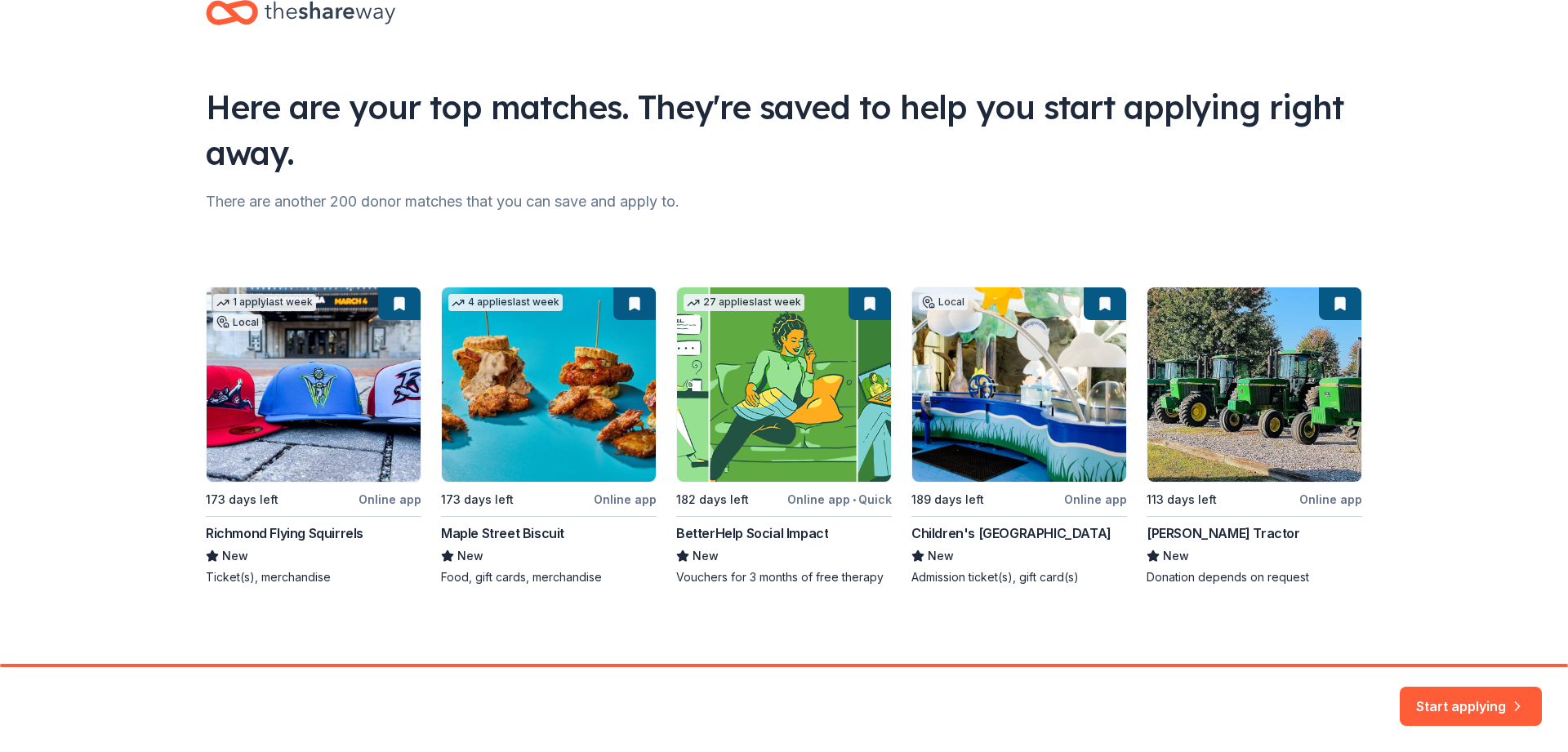
click at [337, 538] on div "1 apply last week Local 173 days left Online app Richmond Flying Squirrels New …" at bounding box center [784, 436] width 1157 height 299
click at [297, 590] on div "Here are your top matches. They're saved to help you start applying right away.…" at bounding box center [784, 309] width 1209 height 710
click at [295, 443] on div "1 apply last week Local 173 days left Online app Richmond Flying Squirrels New …" at bounding box center [784, 436] width 1157 height 299
click at [294, 286] on div "1 apply last week Local 173 days left Online app Richmond Flying Squirrels New …" at bounding box center [784, 436] width 1157 height 299
click at [1333, 688] on button "Start applying" at bounding box center [1471, 696] width 142 height 39
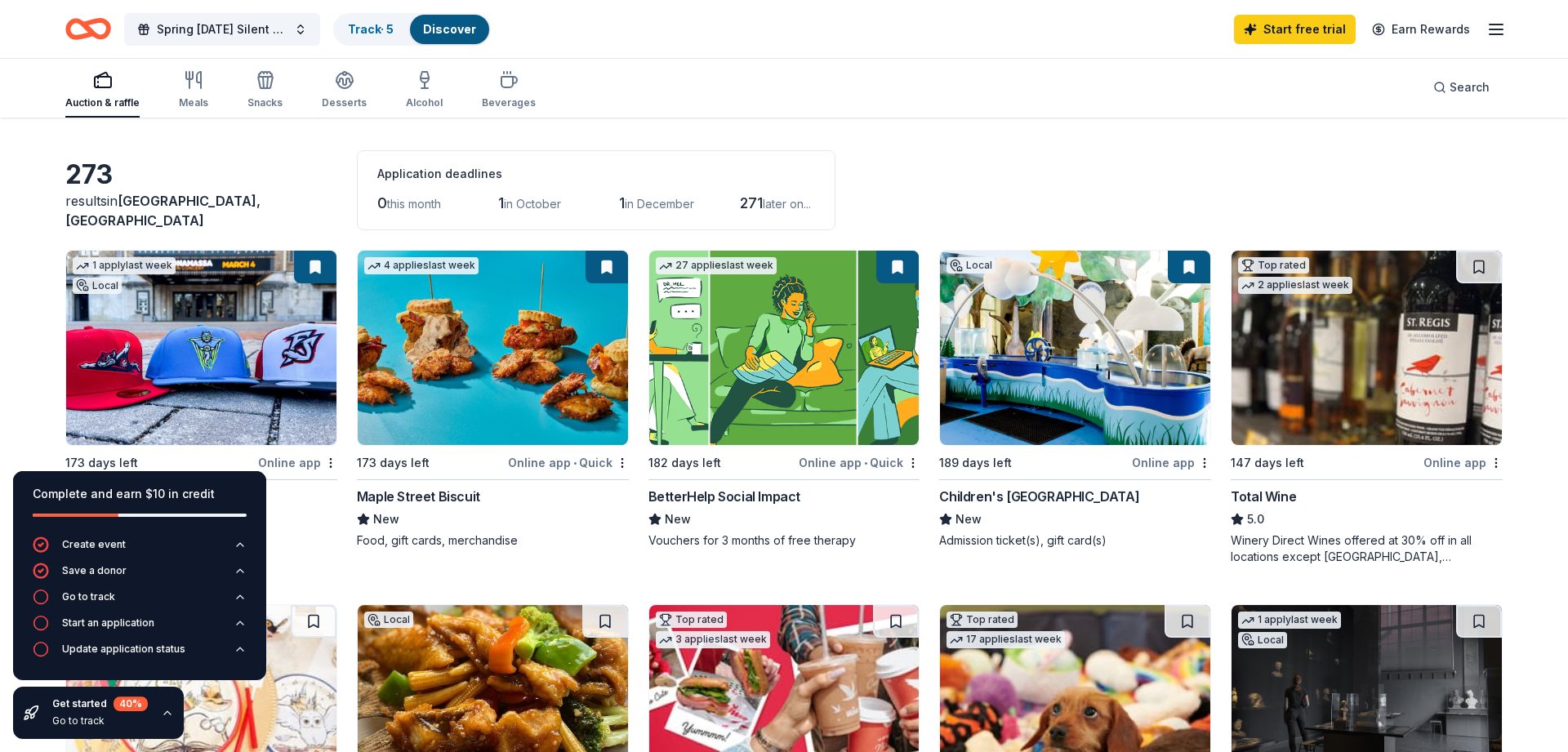
scroll to position [83, 0]
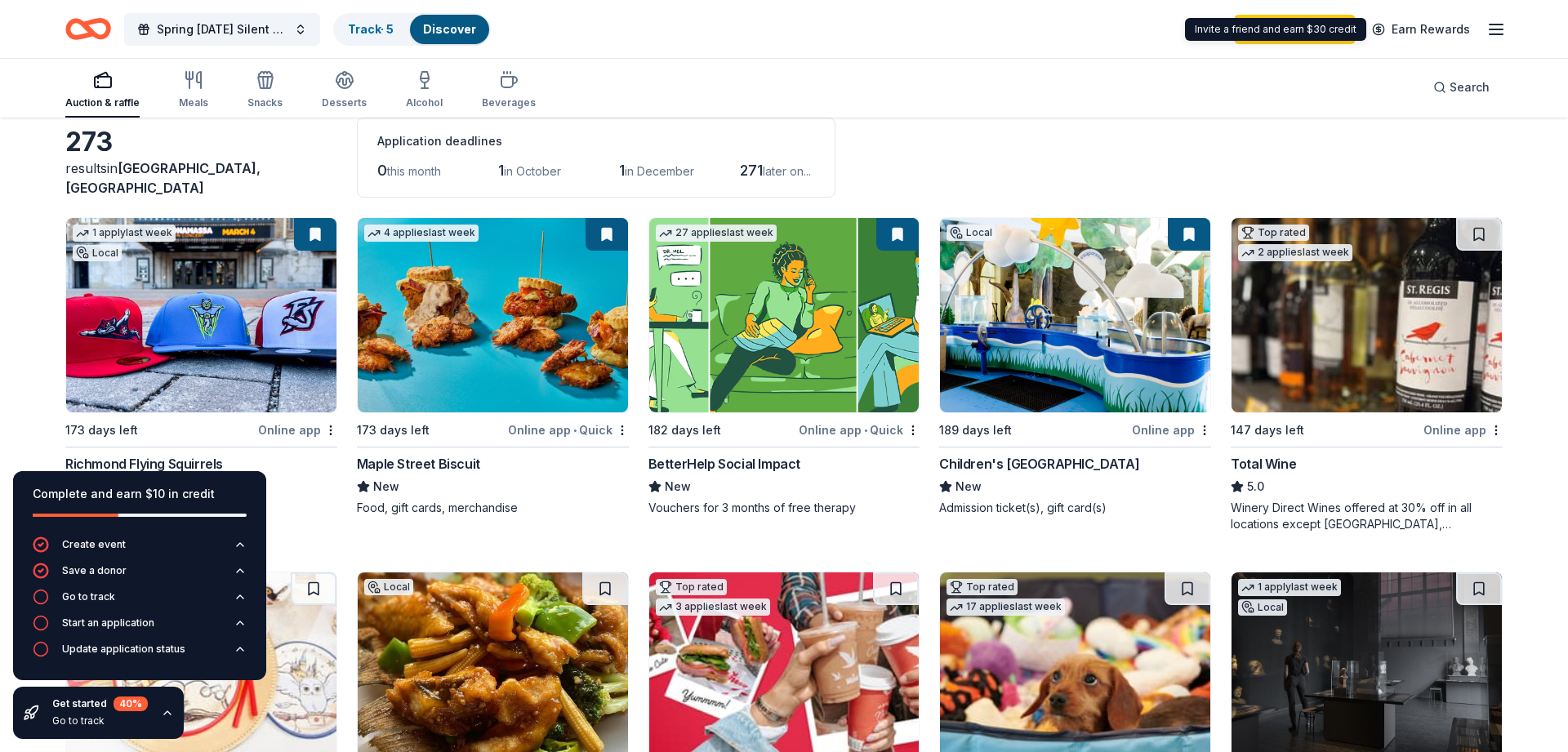
click at [1333, 31] on icon "button" at bounding box center [1496, 30] width 20 height 20
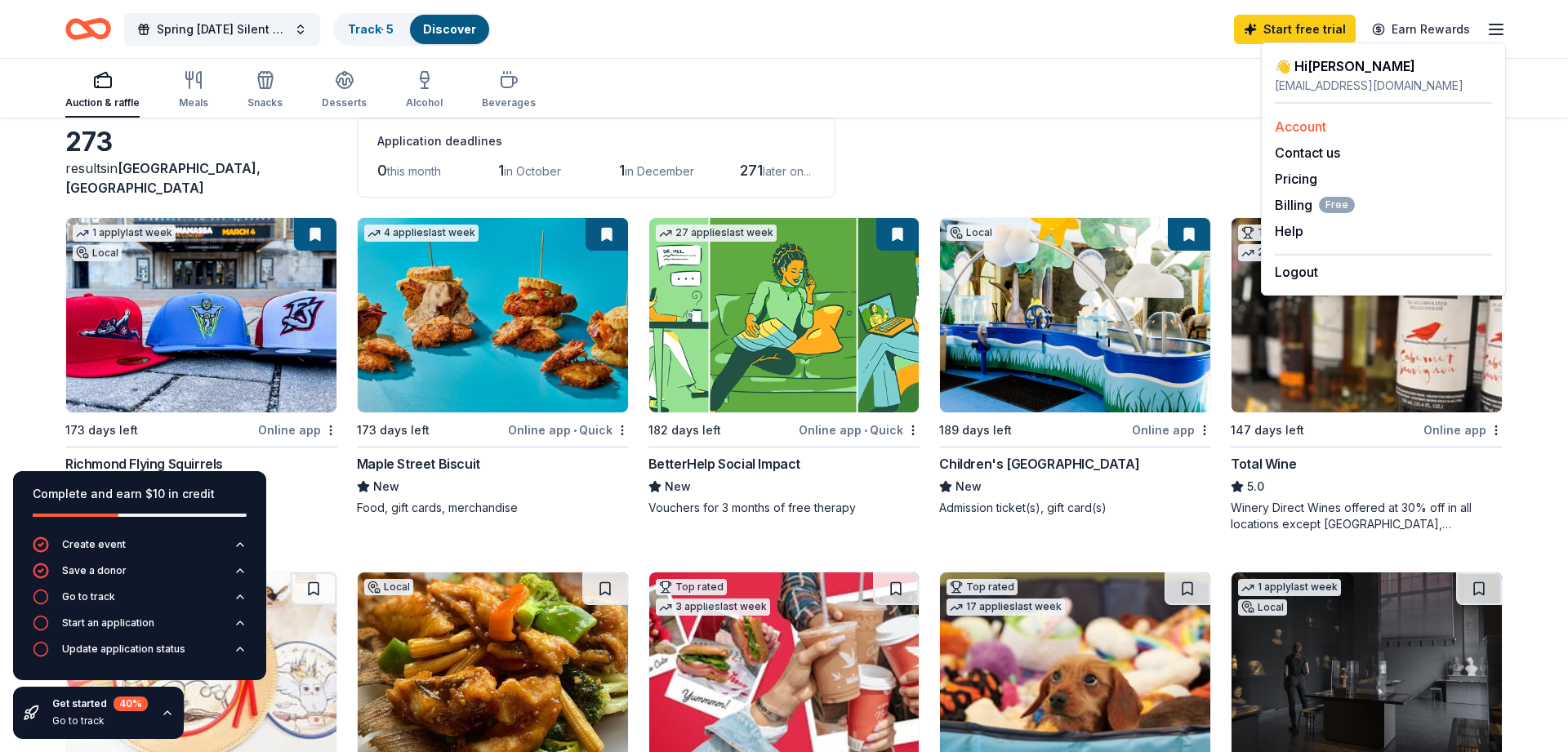
click at [1301, 127] on link "Account" at bounding box center [1300, 126] width 51 height 16
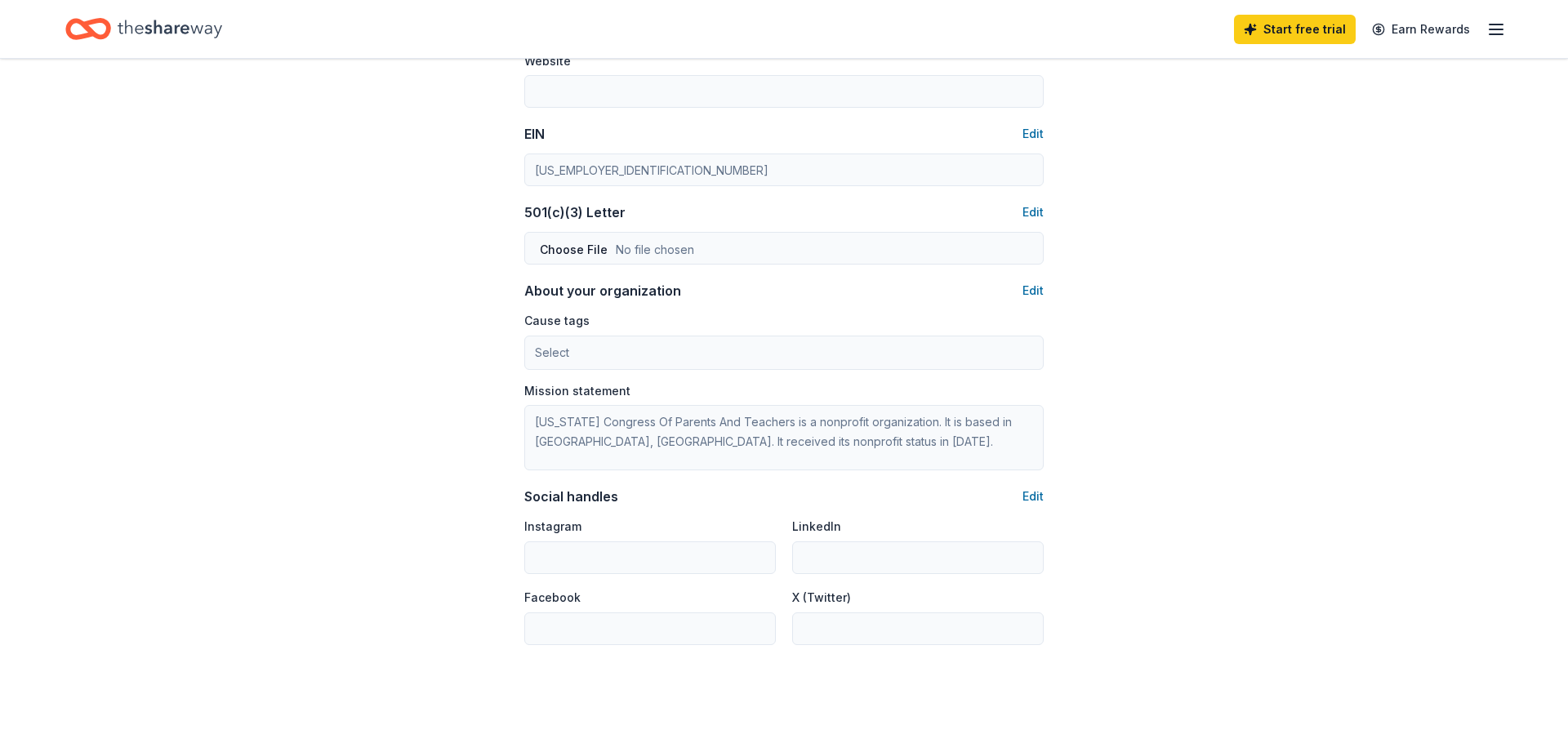
scroll to position [660, 0]
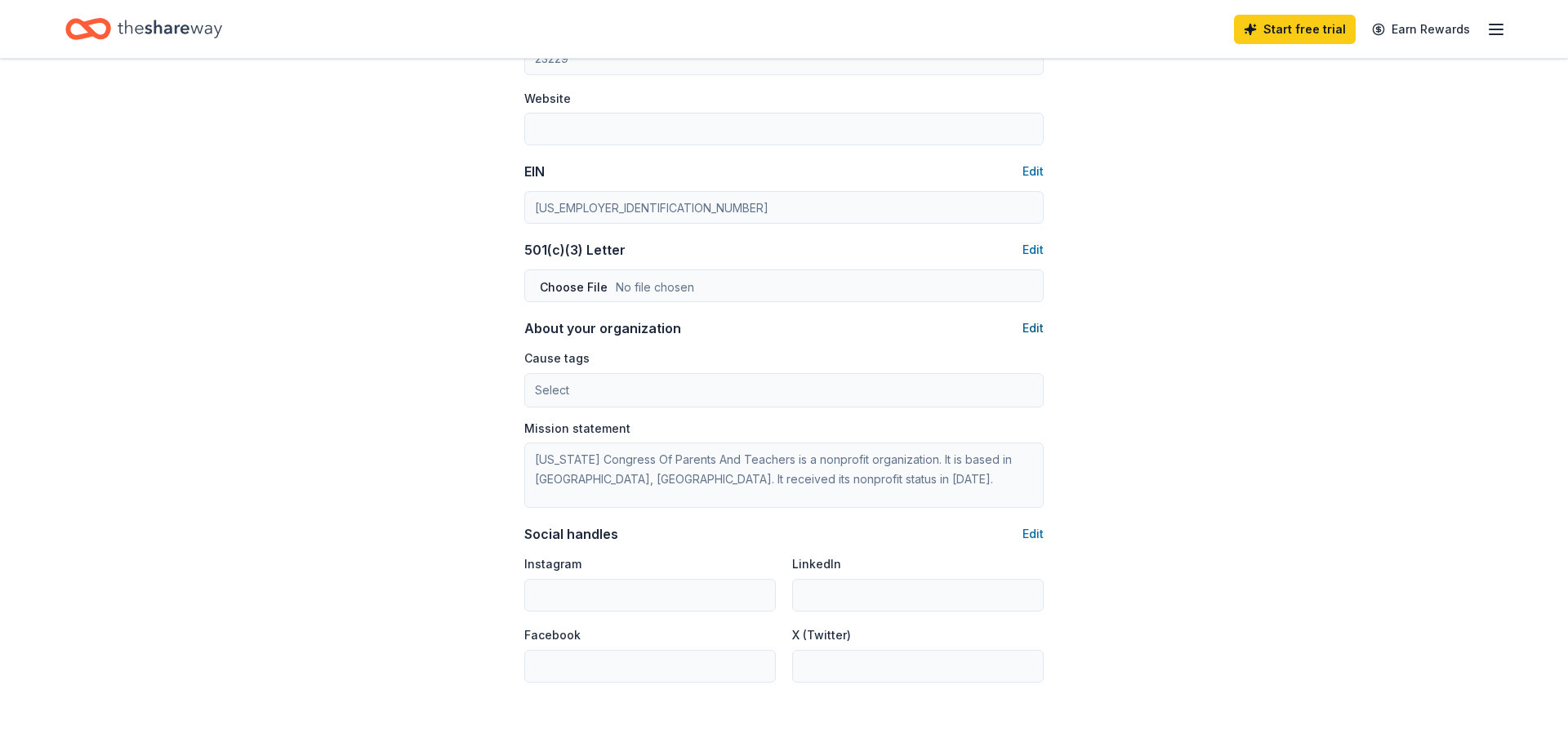
click at [1032, 330] on button "Edit" at bounding box center [1033, 329] width 21 height 20
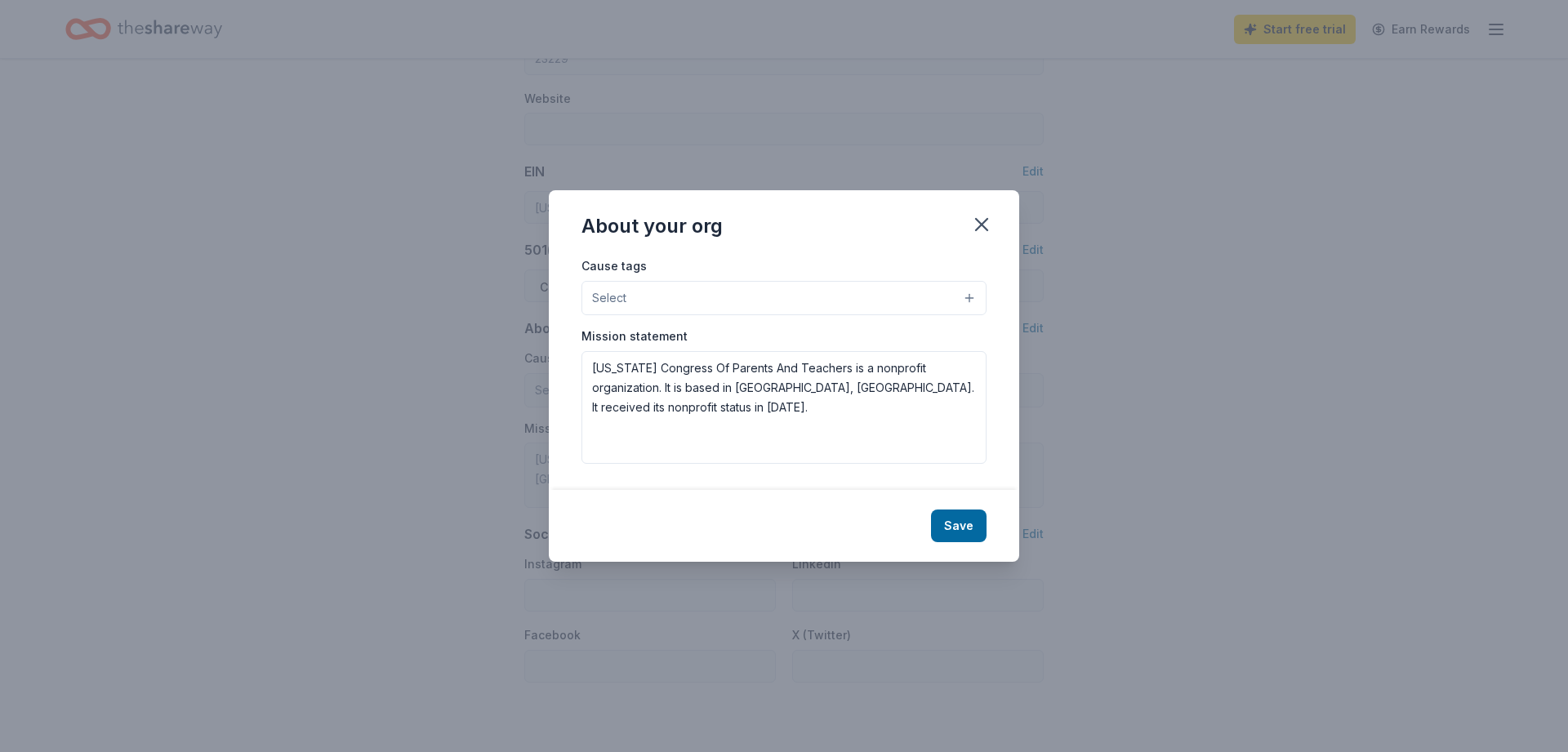
click at [963, 304] on button "Select" at bounding box center [784, 298] width 405 height 34
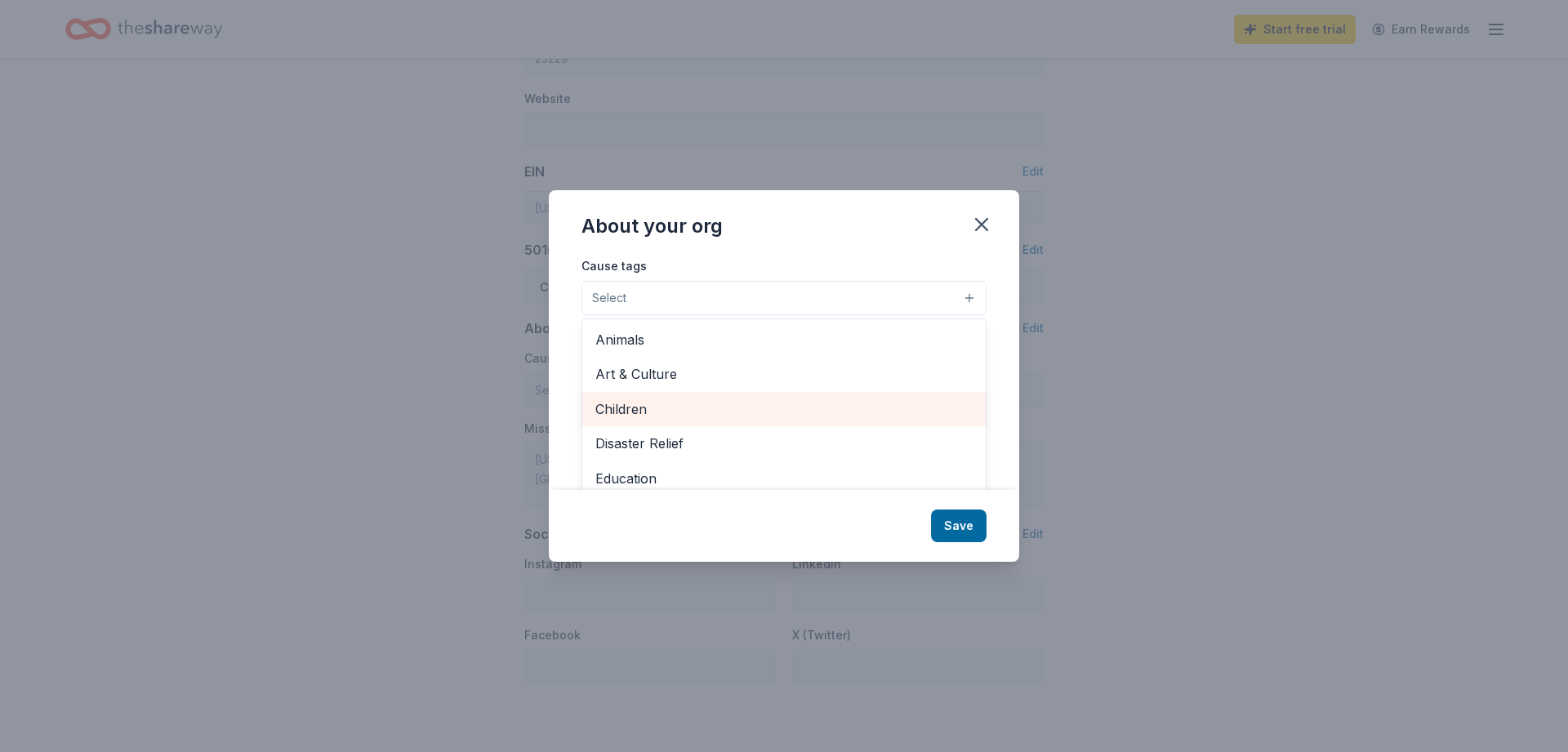
click at [652, 407] on span "Children" at bounding box center [784, 409] width 377 height 21
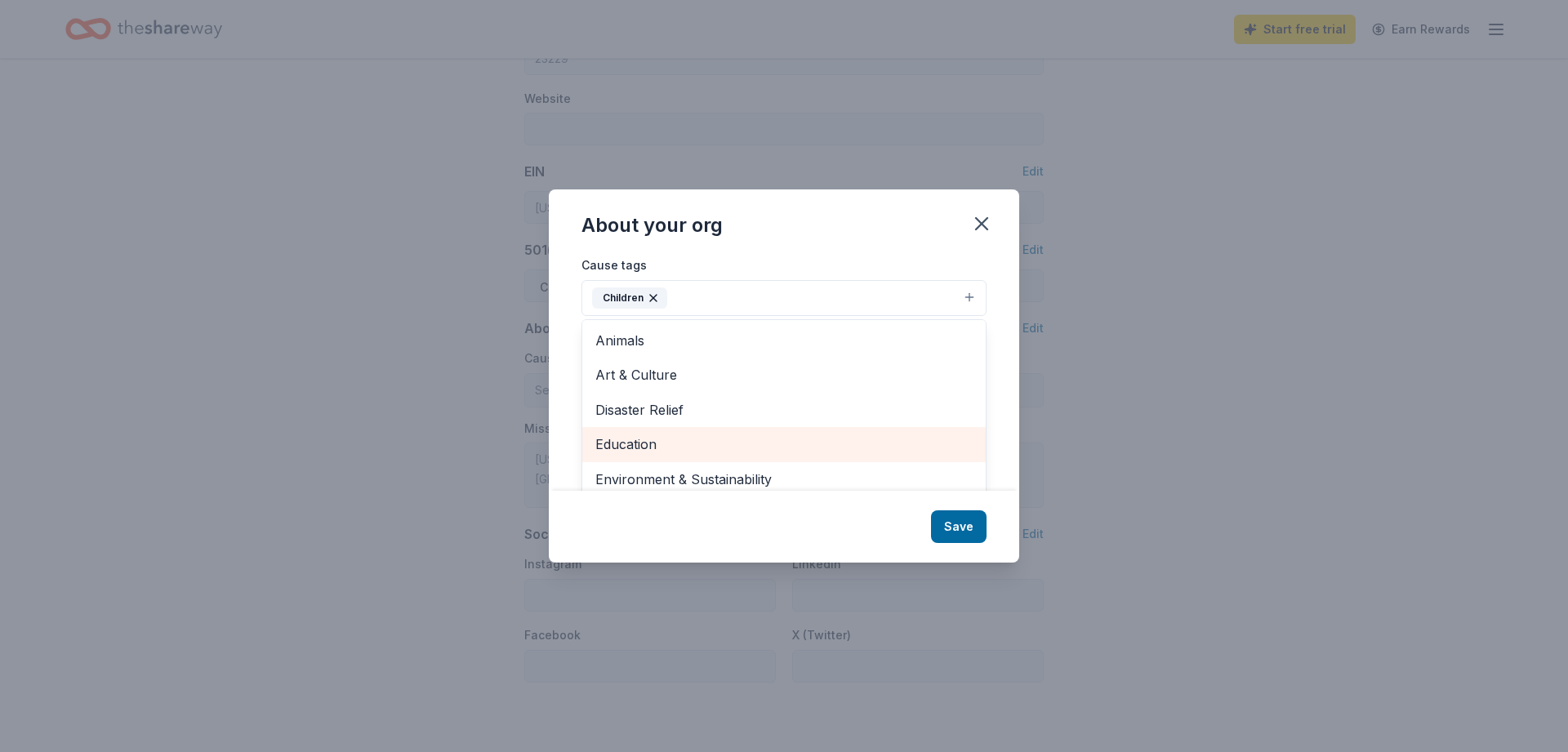
click at [662, 436] on span "Education" at bounding box center [784, 444] width 377 height 21
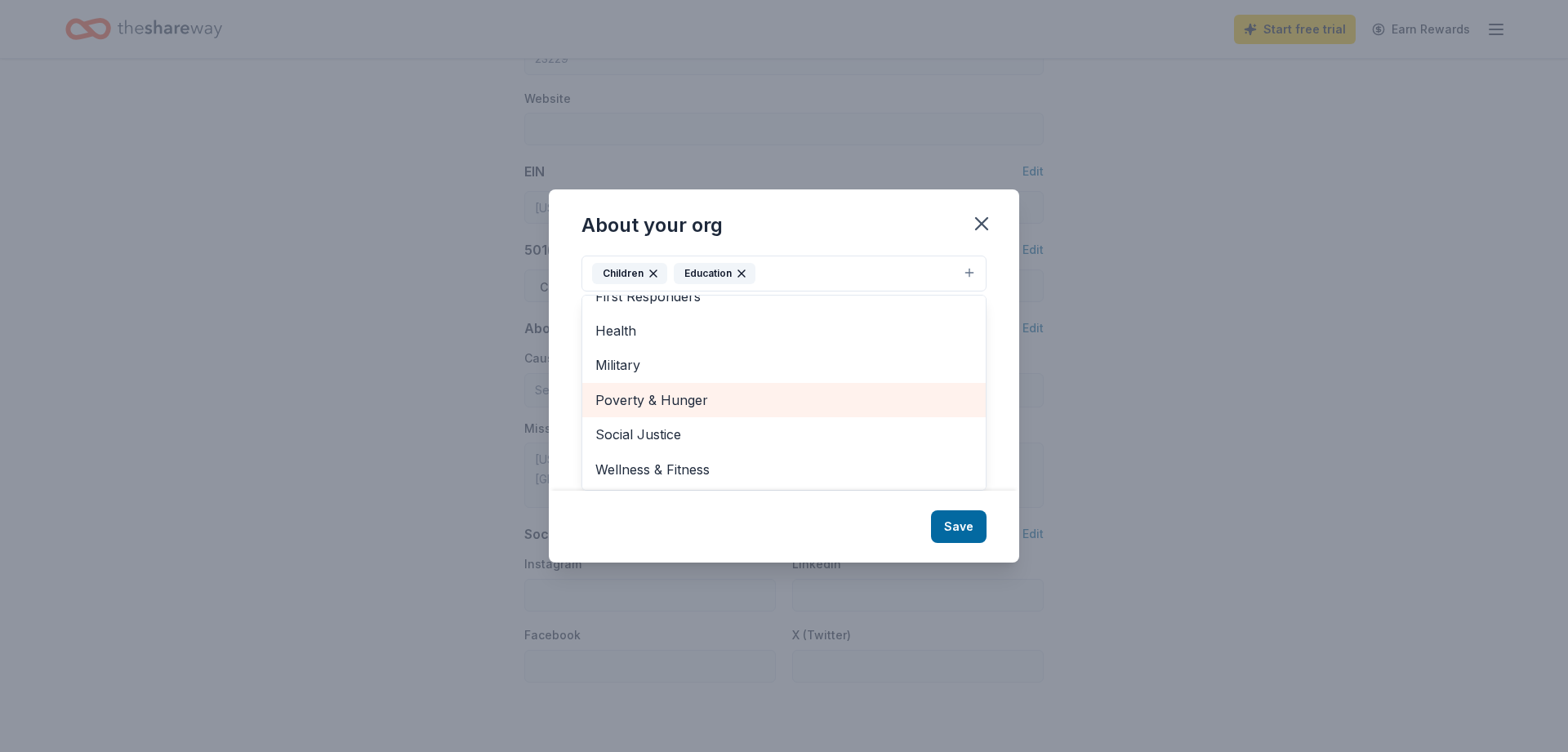
scroll to position [0, 0]
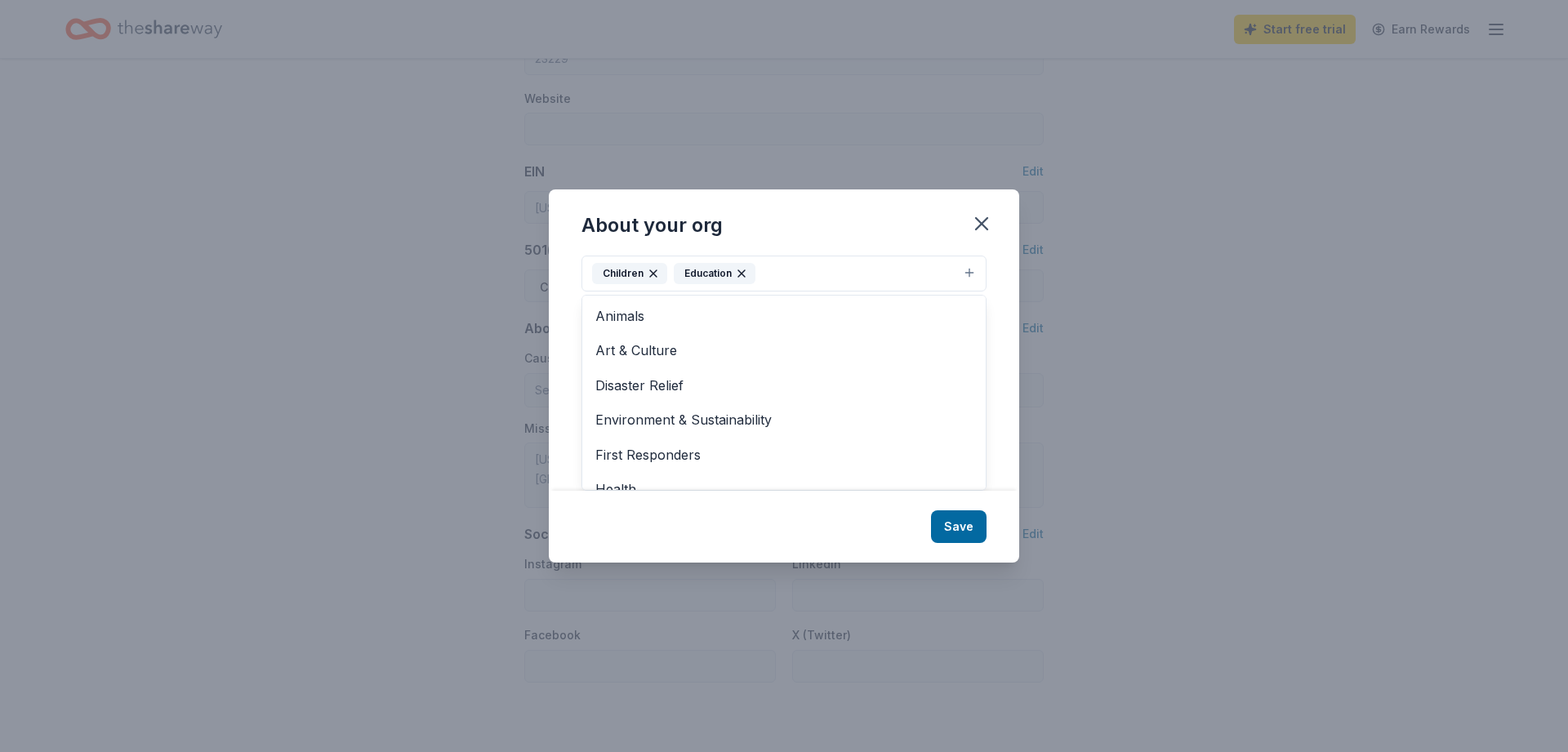
click at [972, 526] on div "About your org Cause tags Children Education Animals Art & Culture Disaster Rel…" at bounding box center [784, 376] width 470 height 372
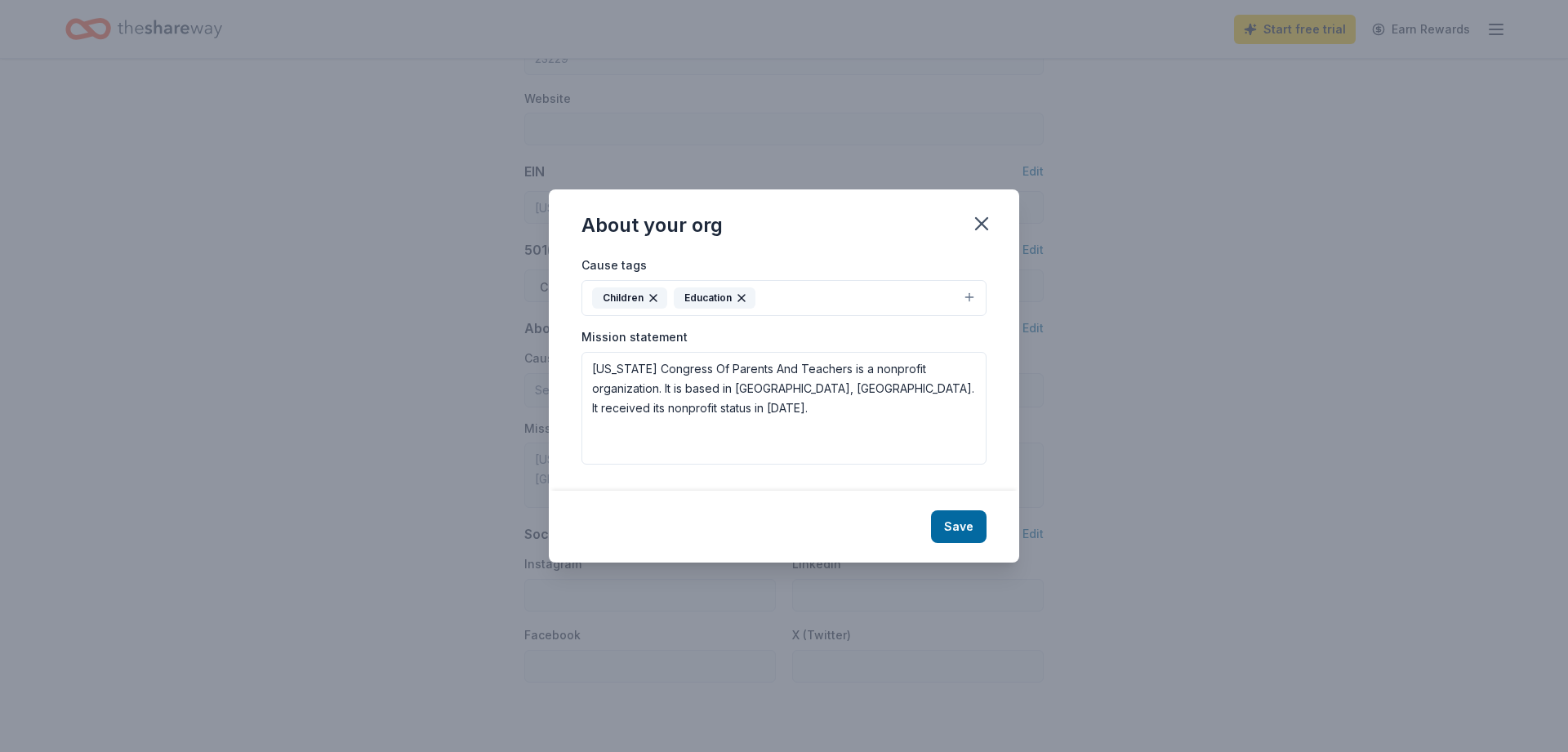
click at [966, 295] on button "Children Education" at bounding box center [784, 298] width 405 height 36
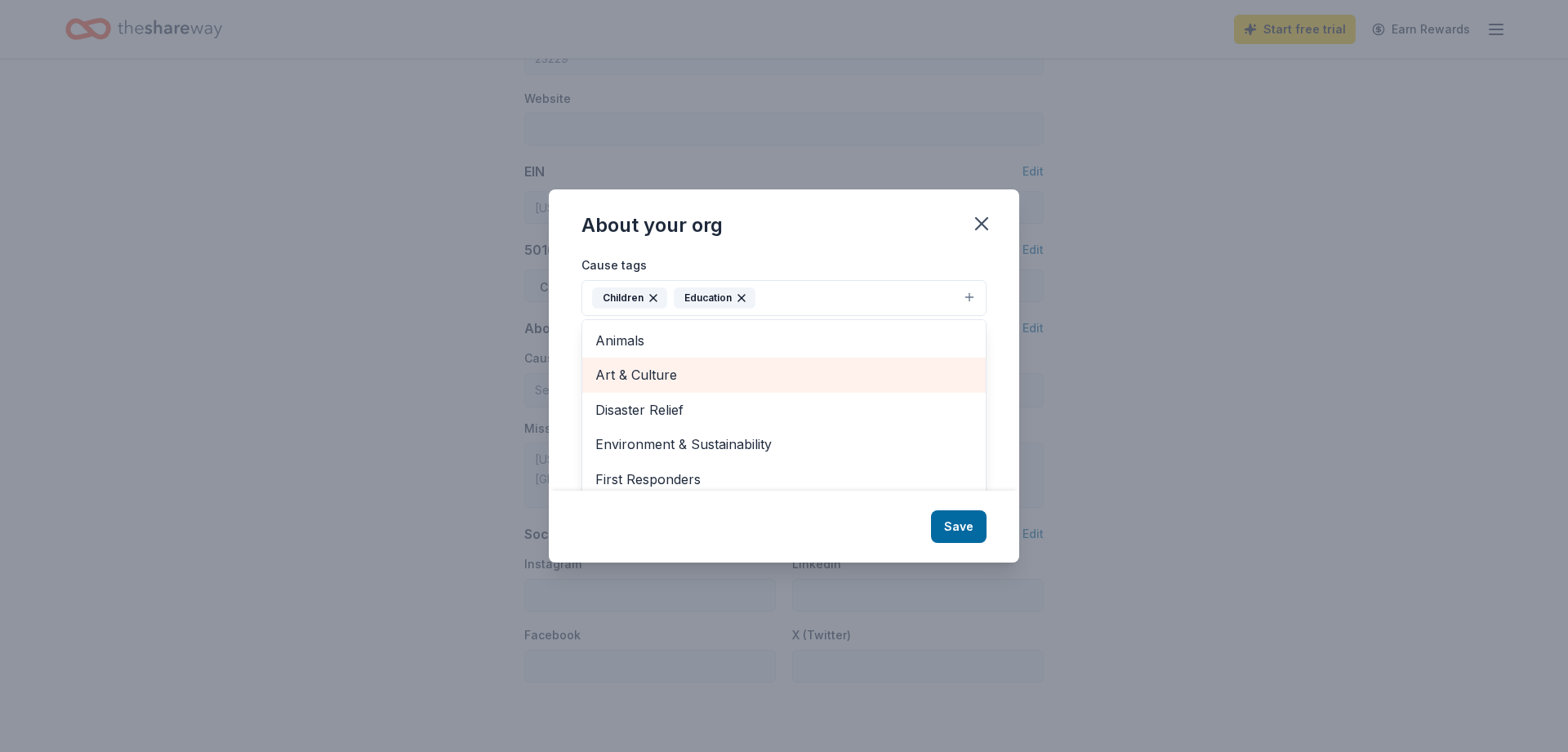
click at [681, 377] on span "Art & Culture" at bounding box center [784, 375] width 377 height 21
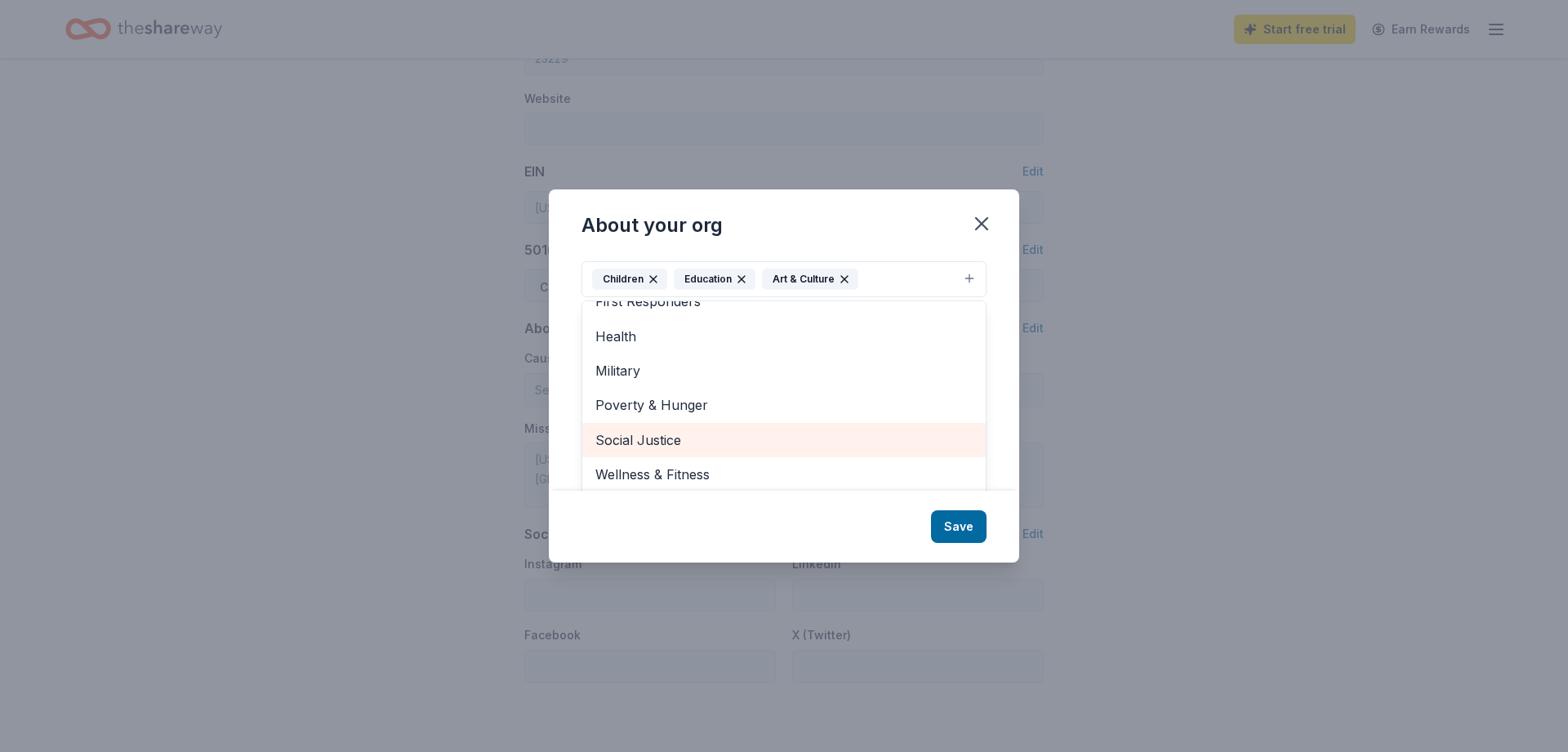
scroll to position [24, 0]
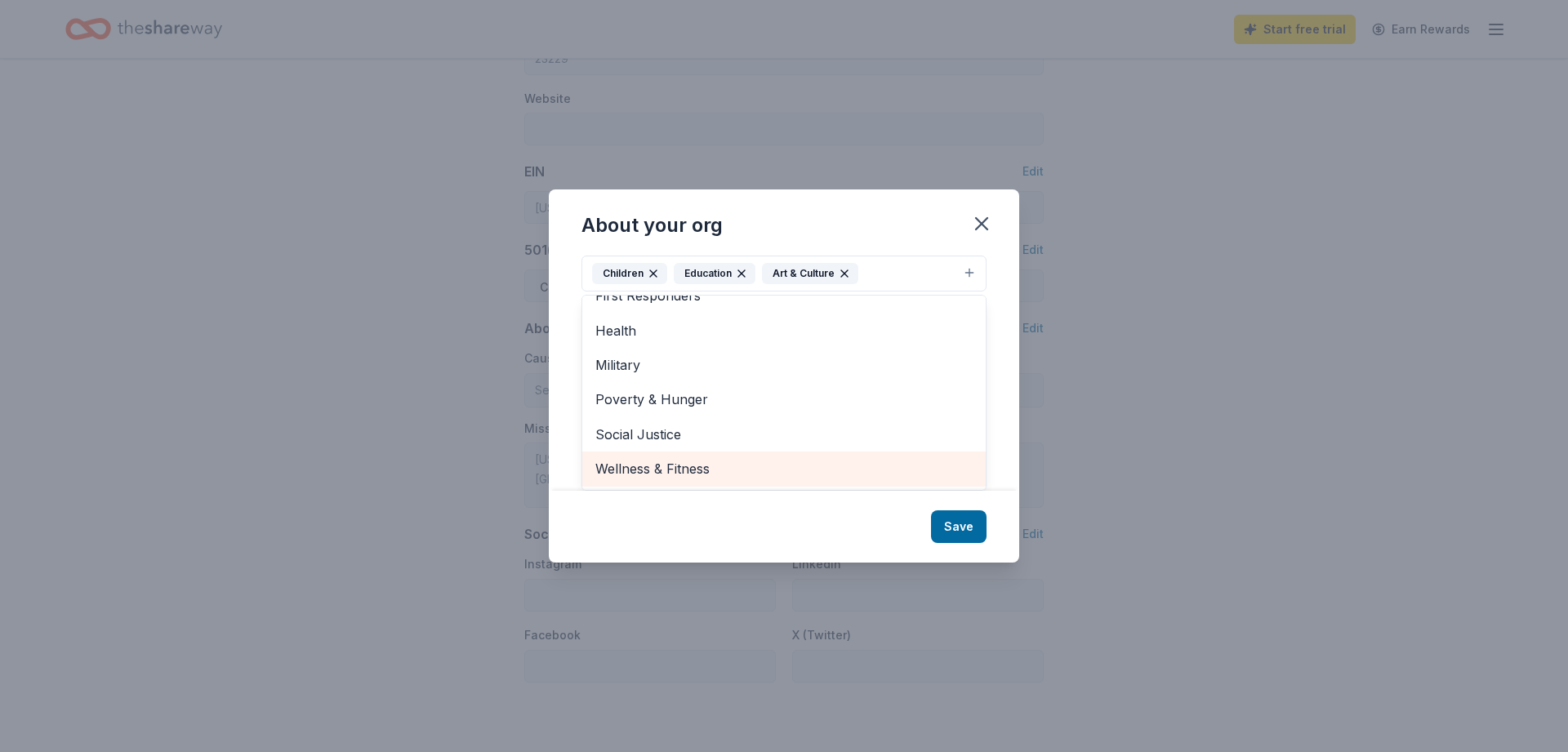
click at [838, 472] on span "Wellness & Fitness" at bounding box center [784, 469] width 377 height 21
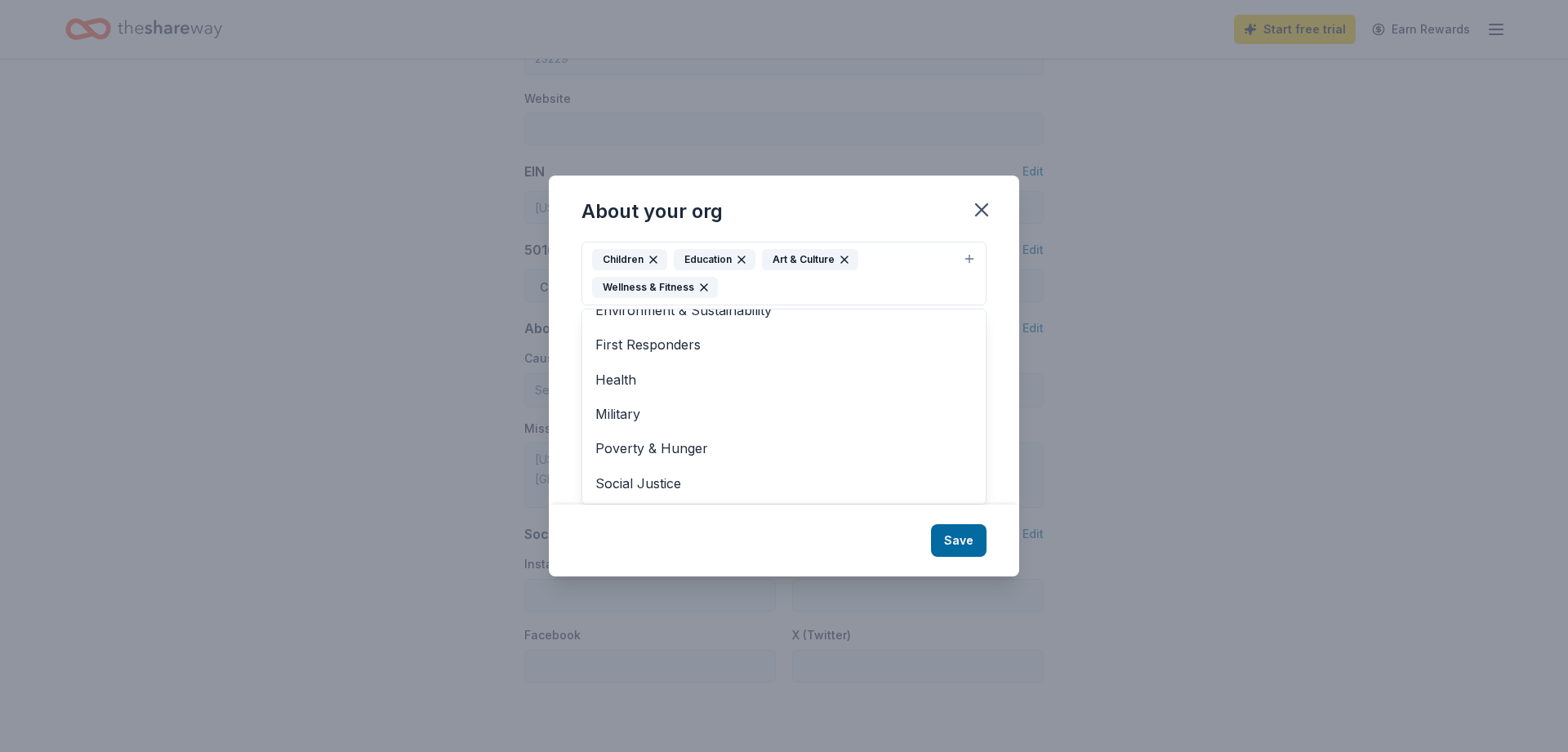
scroll to position [90, 0]
click at [970, 535] on div "About your org Cause tags Children Education Art & Culture Wellness & Fitness A…" at bounding box center [784, 375] width 470 height 400
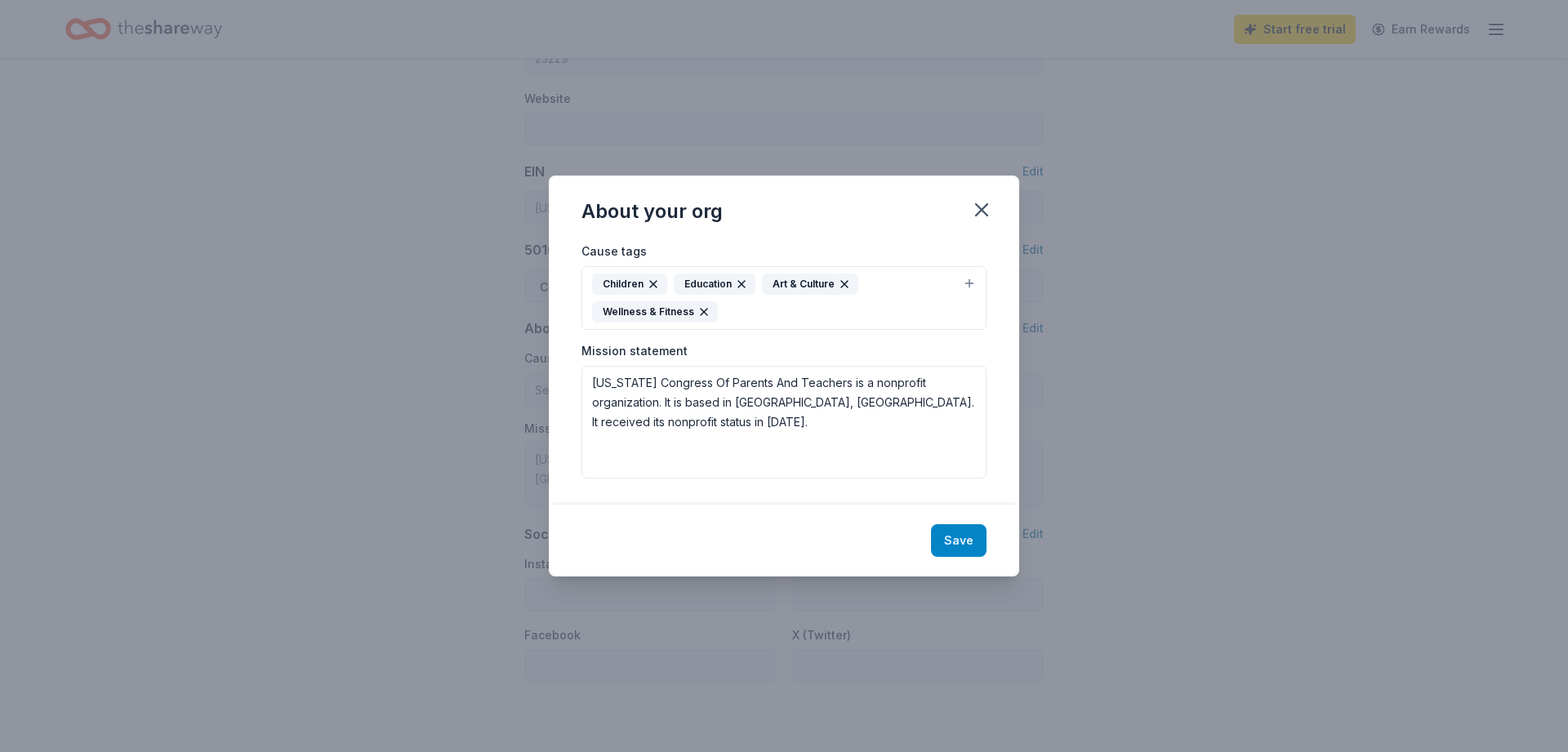
scroll to position [0, 0]
click at [972, 546] on button "Save" at bounding box center [959, 541] width 56 height 32
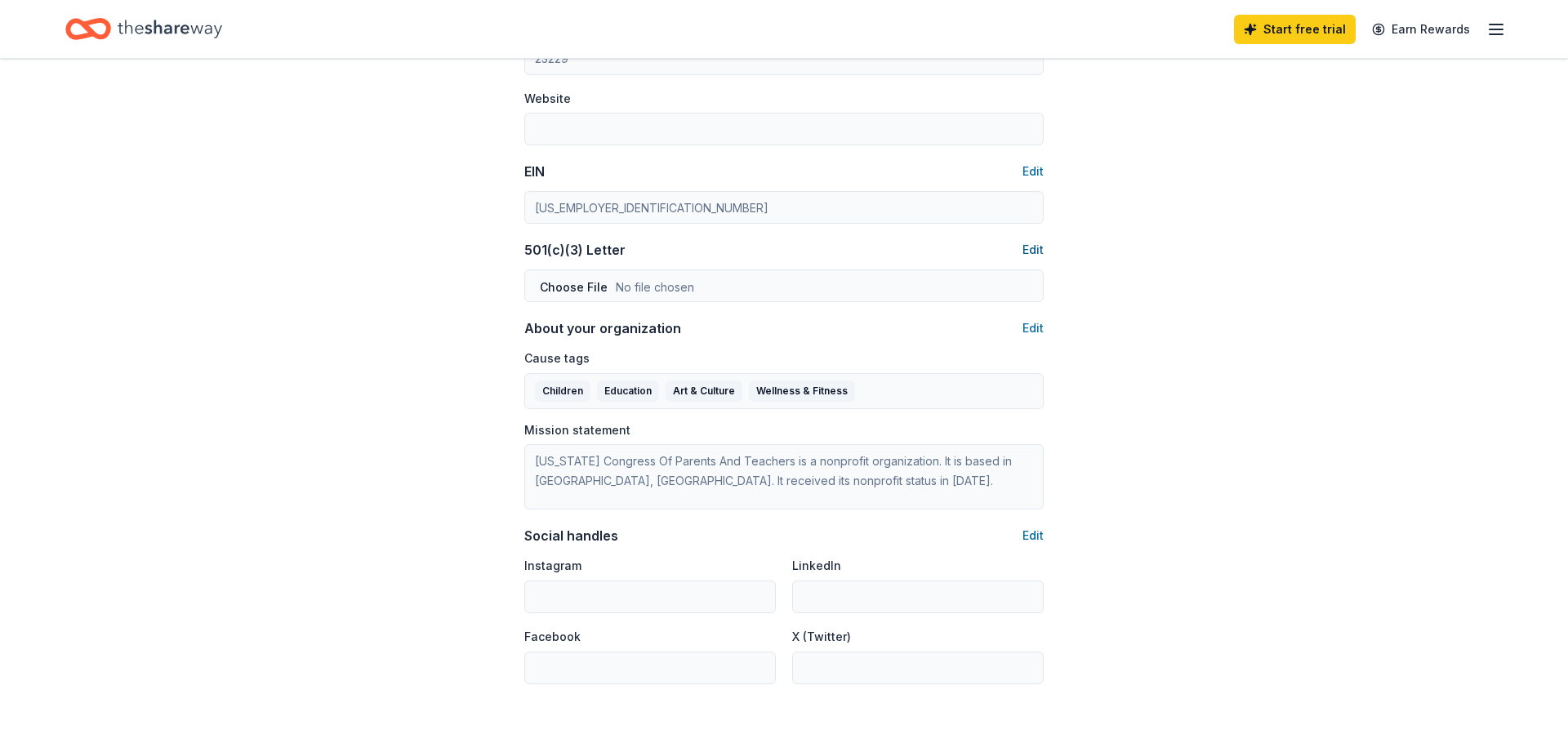
click at [1037, 254] on button "Edit" at bounding box center [1033, 250] width 21 height 20
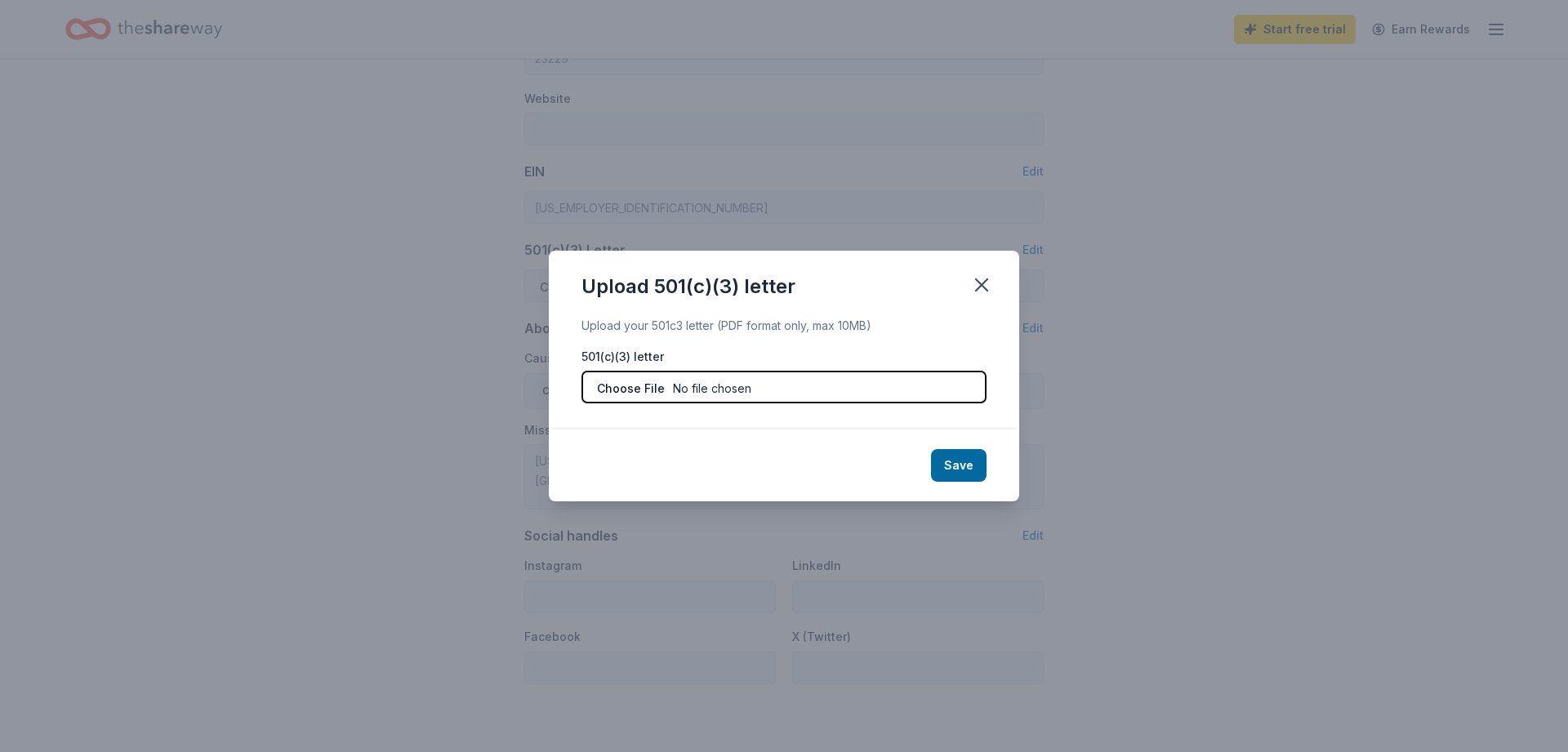
click at [732, 380] on input "file" at bounding box center [784, 387] width 405 height 32
type input "C:\fakepath\2008 IRS Letter - Confirmation of Exempt Status.pdf"
click at [973, 469] on button "Save" at bounding box center [959, 466] width 56 height 32
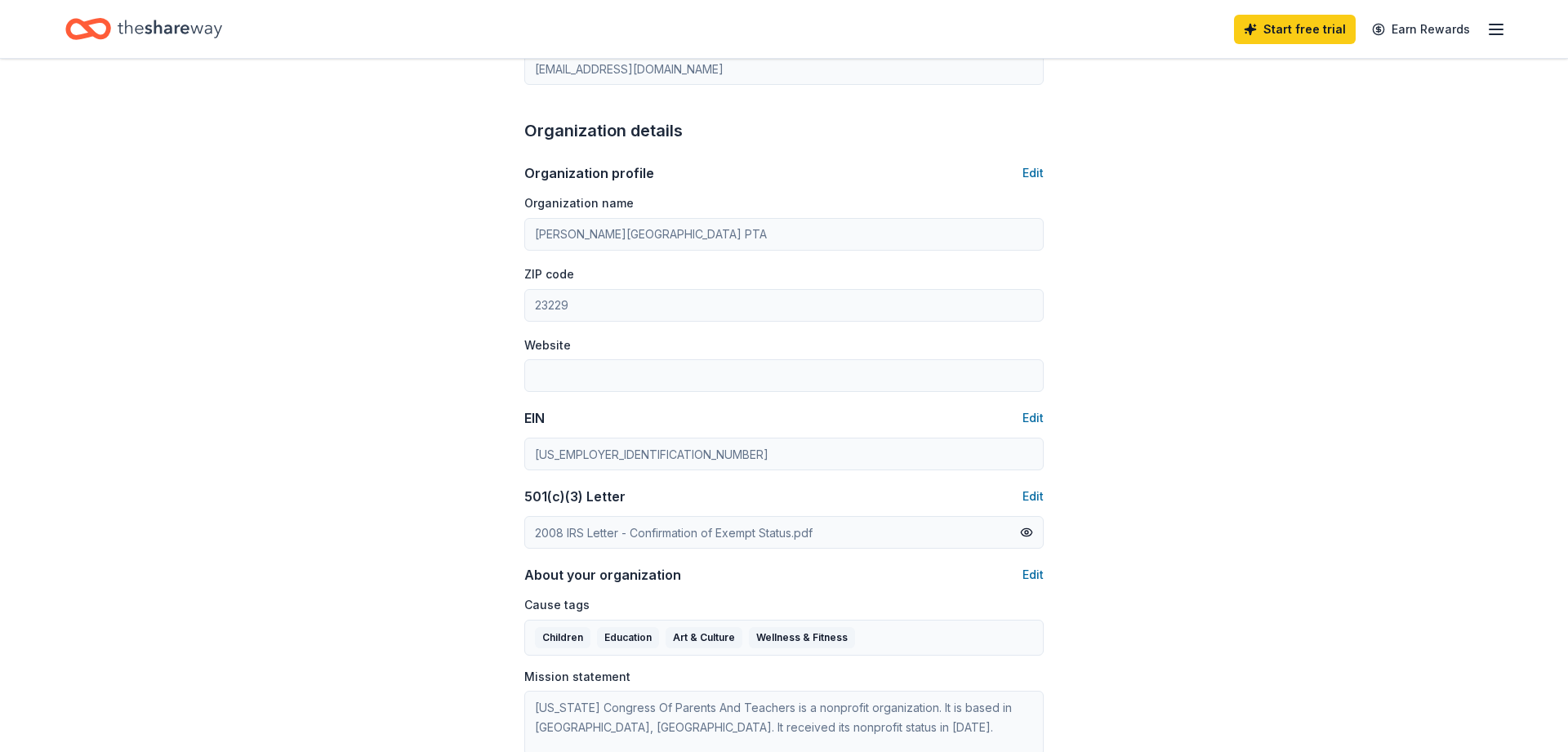
scroll to position [500, 0]
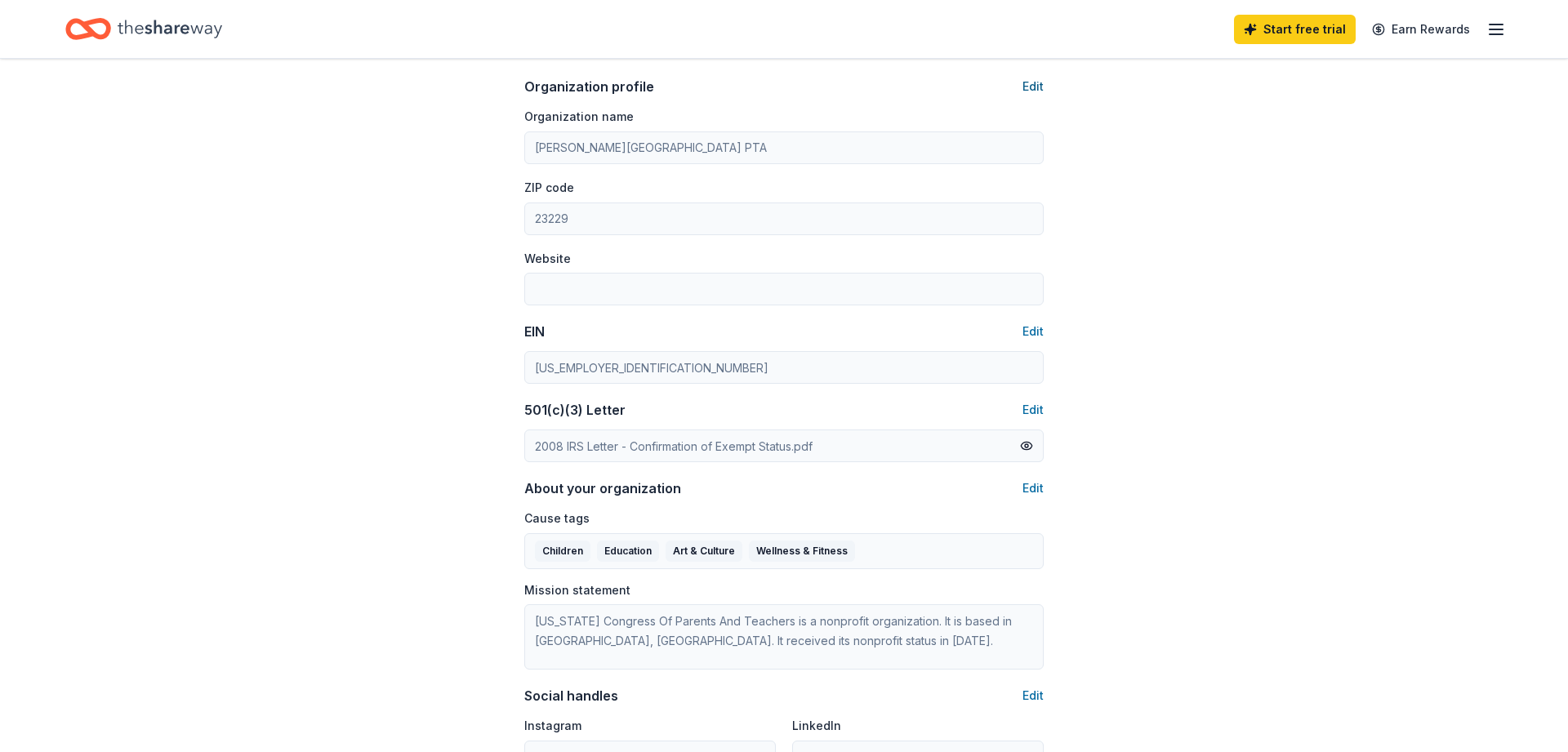
click at [1035, 84] on button "Edit" at bounding box center [1033, 87] width 21 height 20
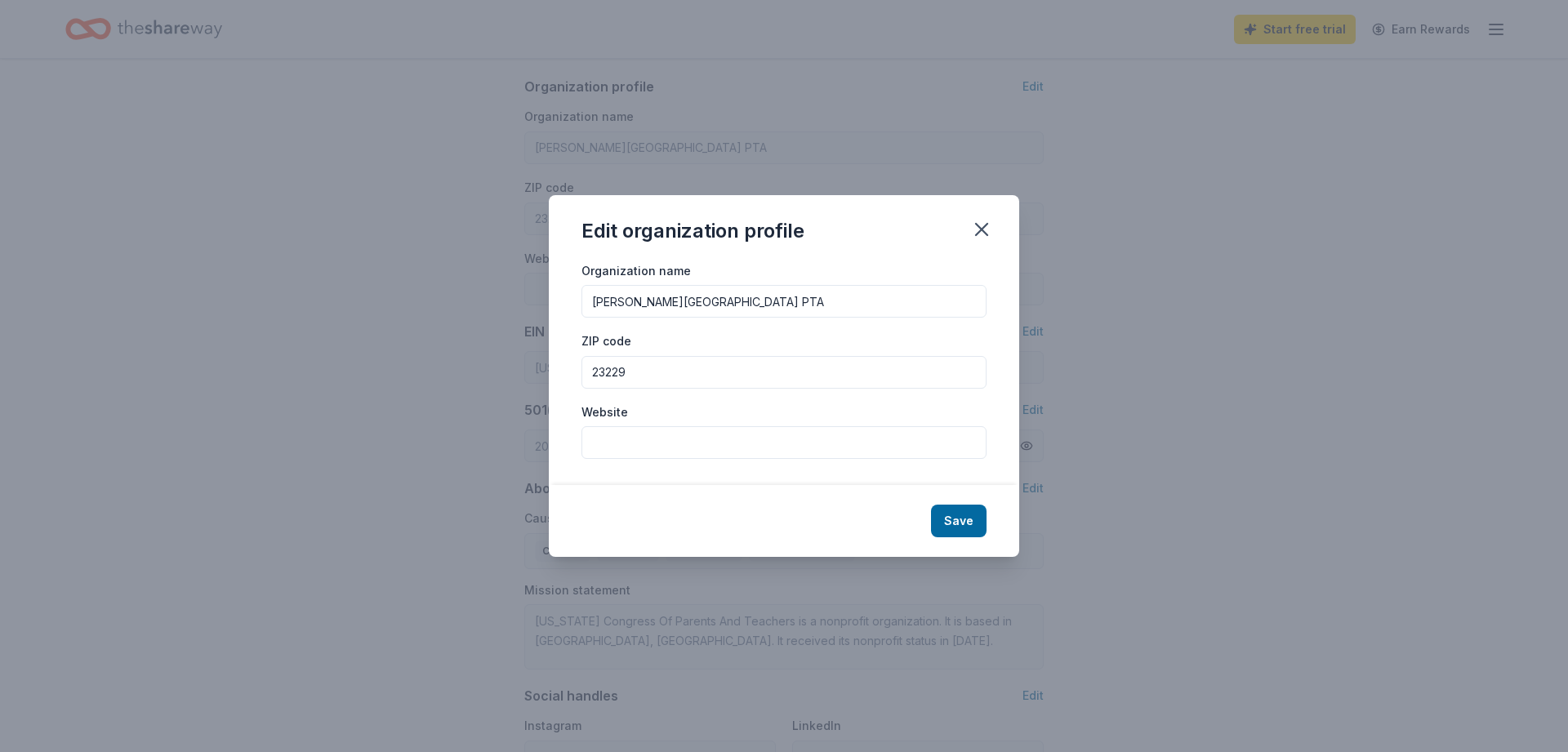
click at [613, 450] on input "Website" at bounding box center [784, 442] width 405 height 32
paste input "[URL][DOMAIN_NAME]"
type input "[URL][DOMAIN_NAME]"
click at [966, 526] on button "Save" at bounding box center [959, 521] width 56 height 32
type input "[URL][DOMAIN_NAME]"
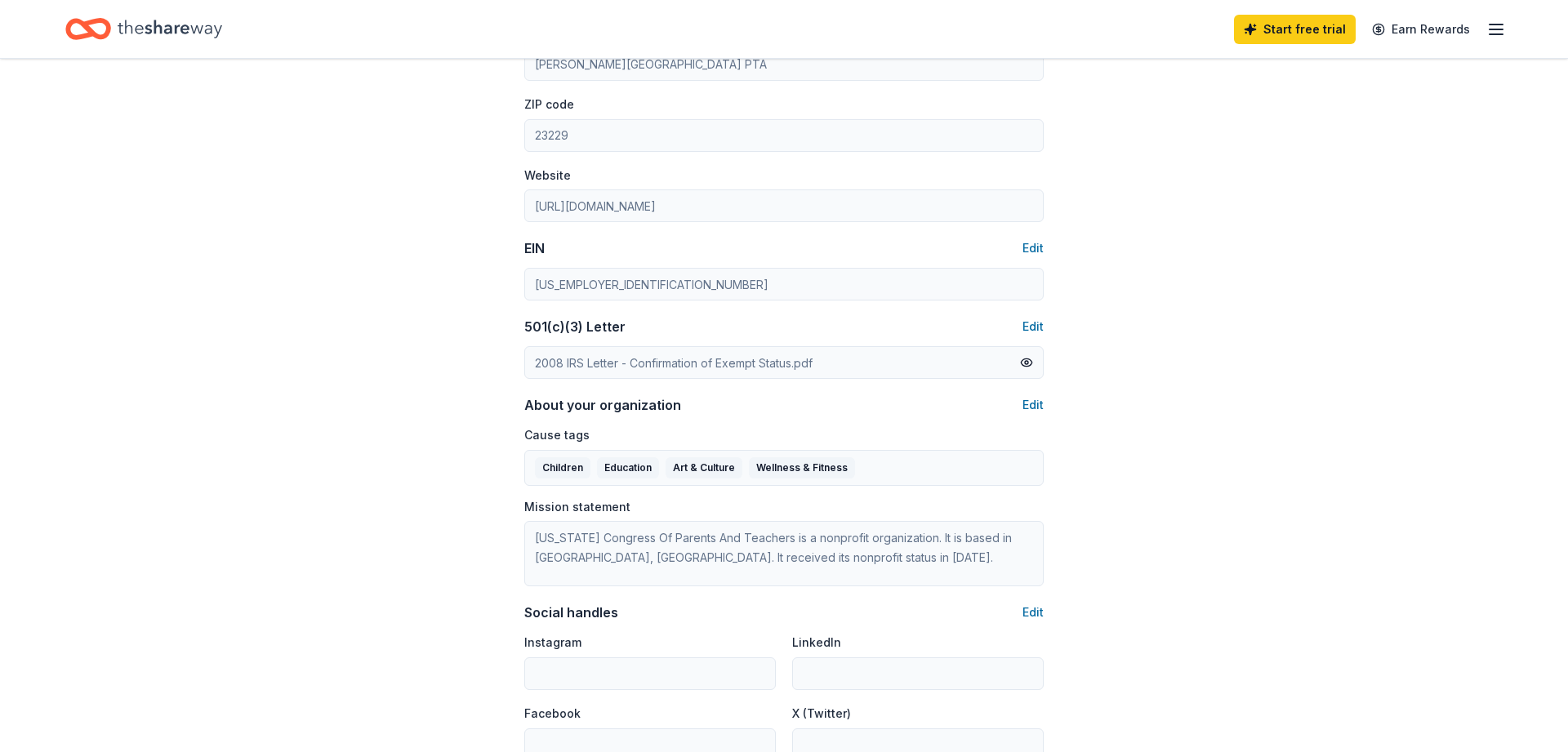
scroll to position [828, 0]
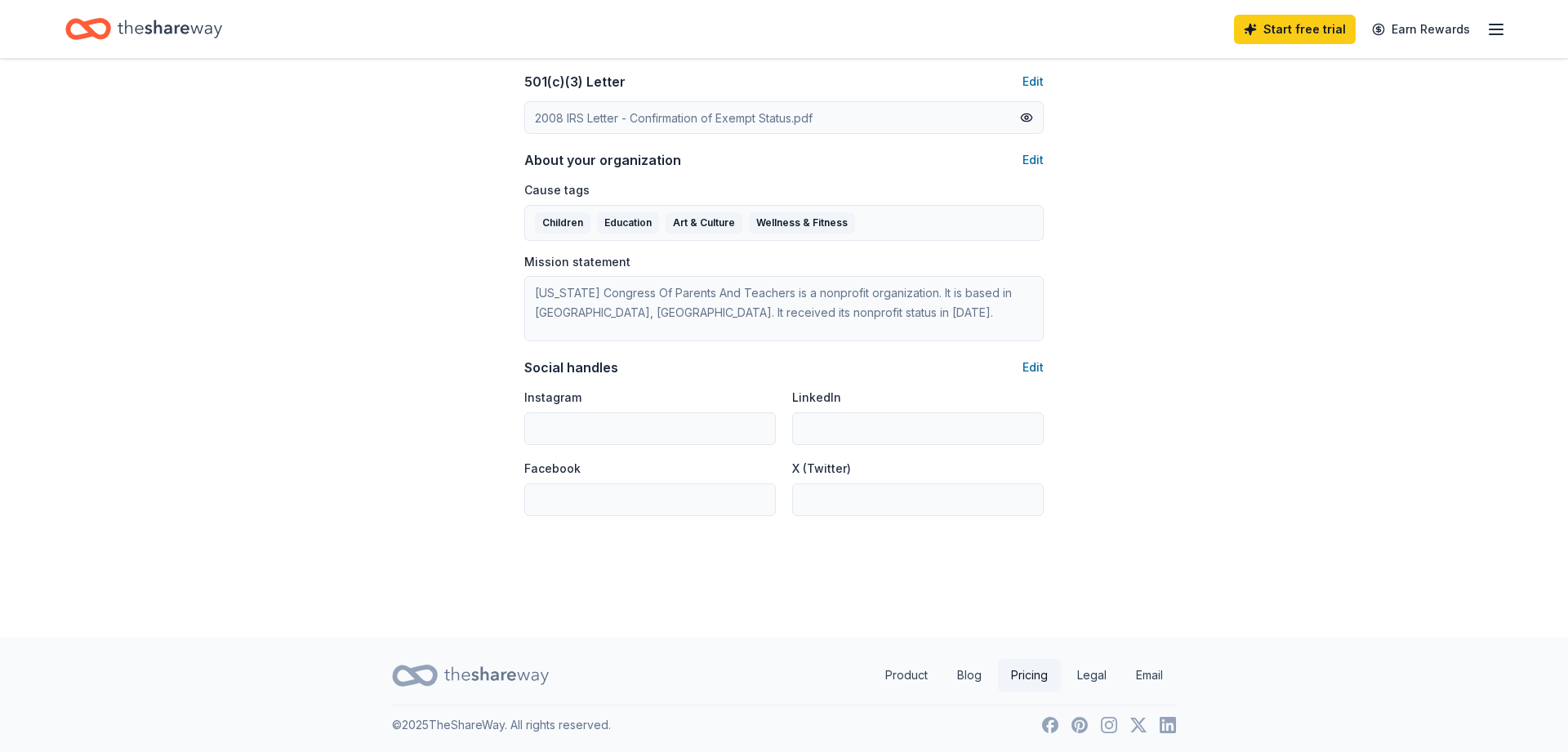
click at [1011, 672] on link "Pricing" at bounding box center [1030, 675] width 63 height 32
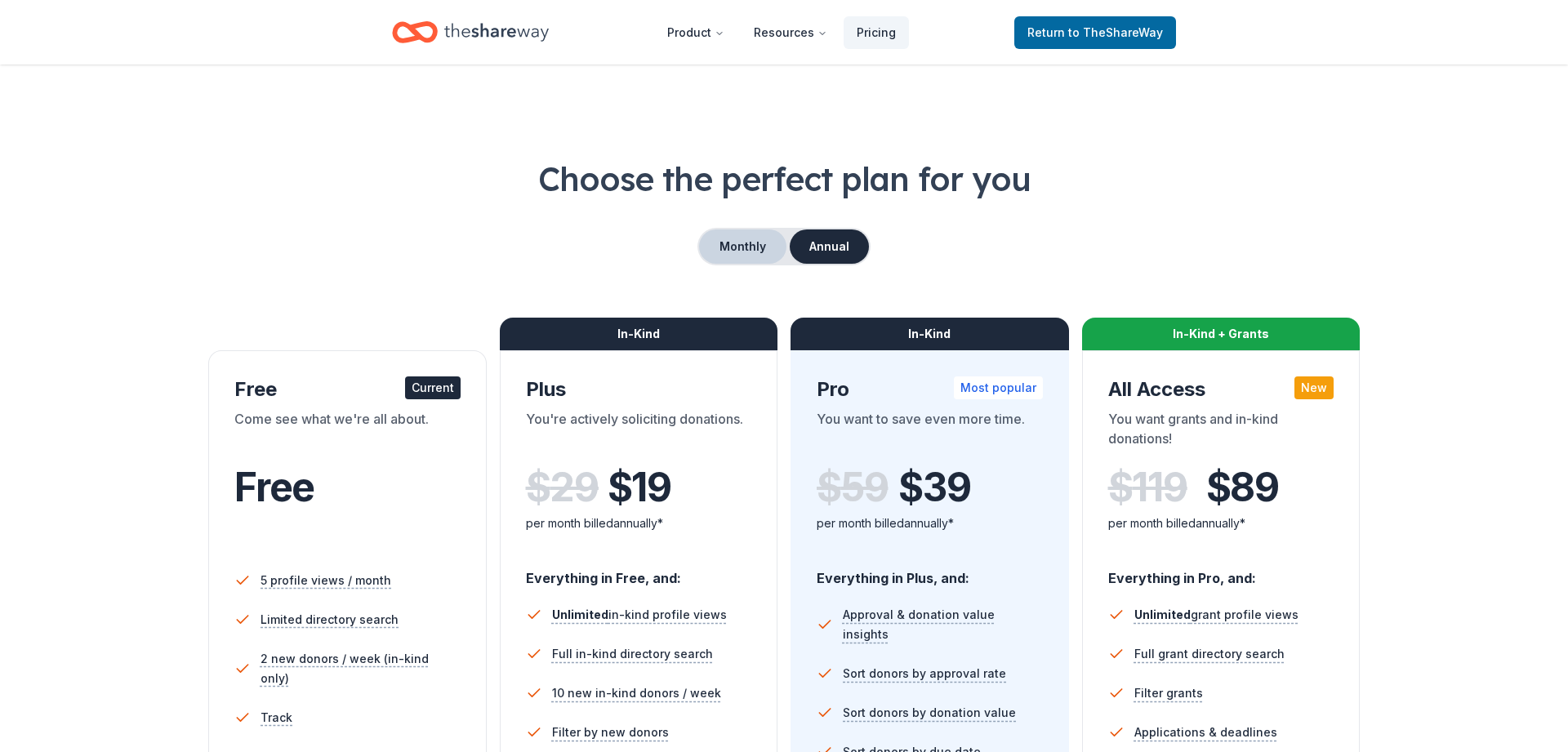
click at [748, 247] on button "Monthly" at bounding box center [743, 246] width 88 height 34
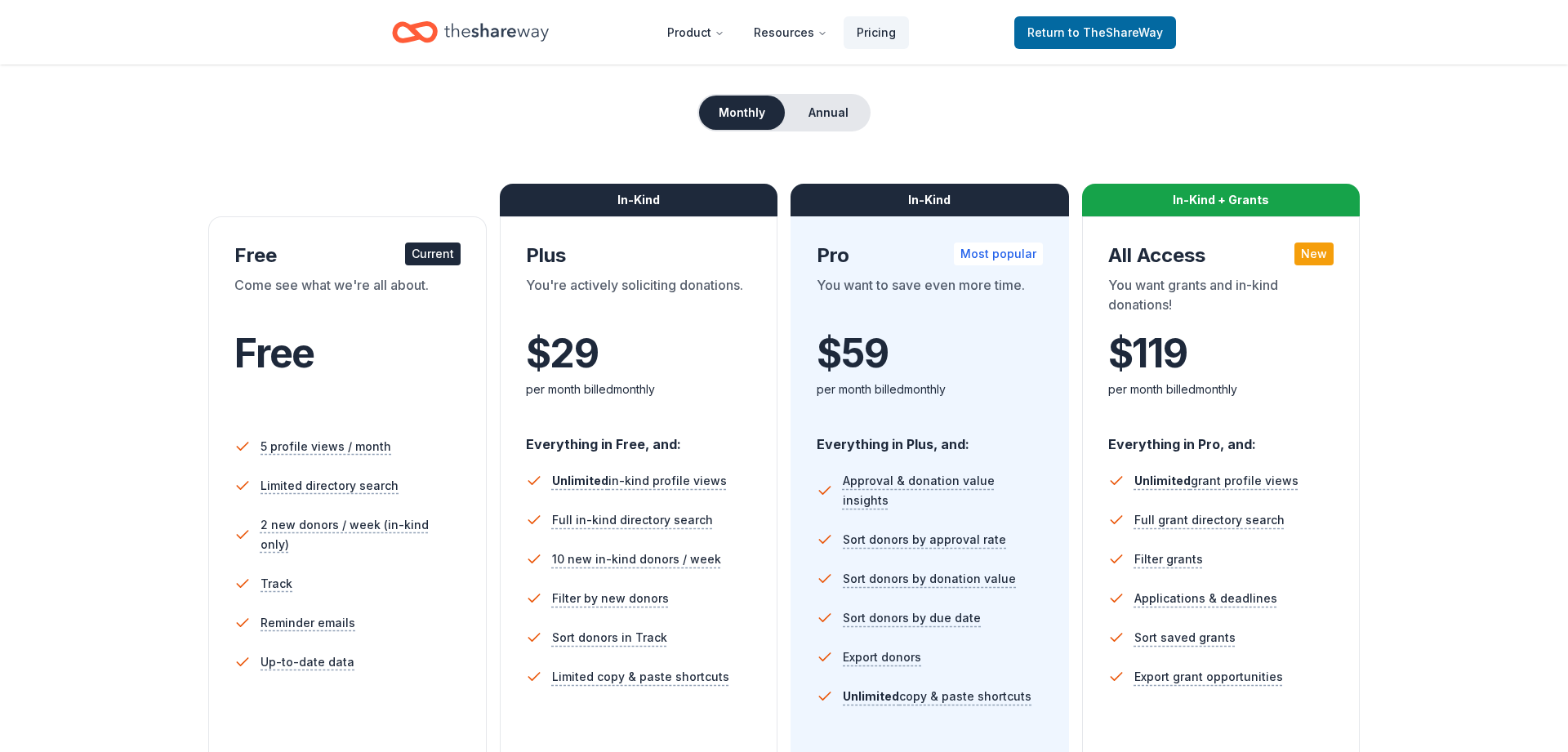
scroll to position [167, 0]
